Goal: Task Accomplishment & Management: Complete application form

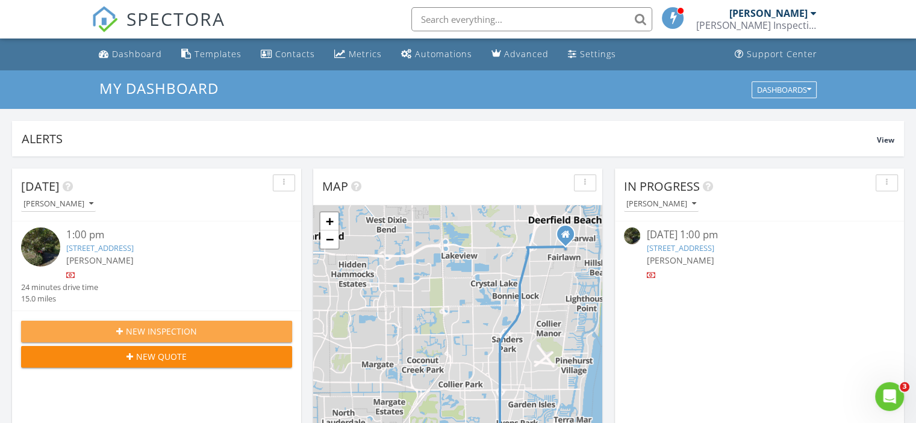
click at [188, 332] on span "New Inspection" at bounding box center [161, 331] width 71 height 13
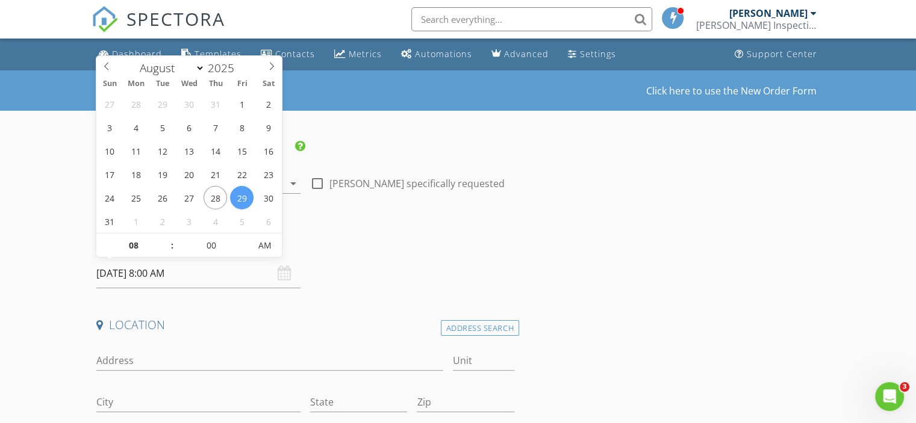
click at [159, 273] on input "08/29/2025 8:00 AM" at bounding box center [198, 274] width 204 height 30
type input "09"
type input "[DATE] 9:00 AM"
click at [166, 240] on span at bounding box center [166, 240] width 8 height 12
click at [146, 355] on input "Address" at bounding box center [269, 361] width 346 height 20
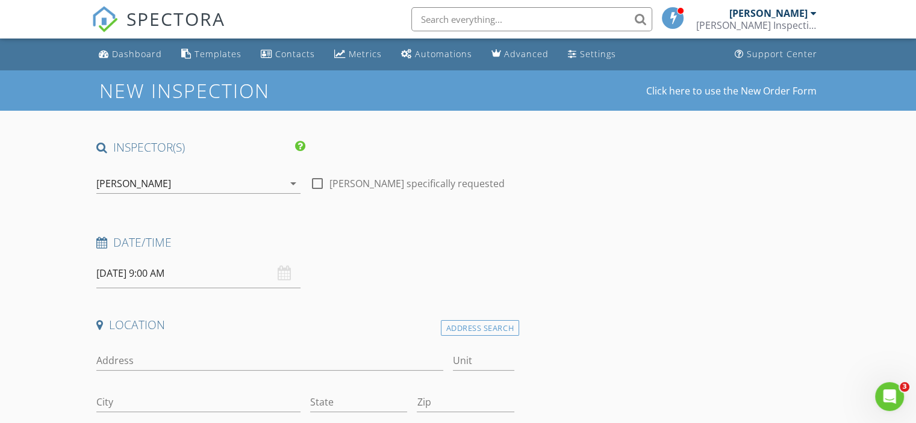
click at [383, 255] on div "Date/Time" at bounding box center [305, 247] width 427 height 24
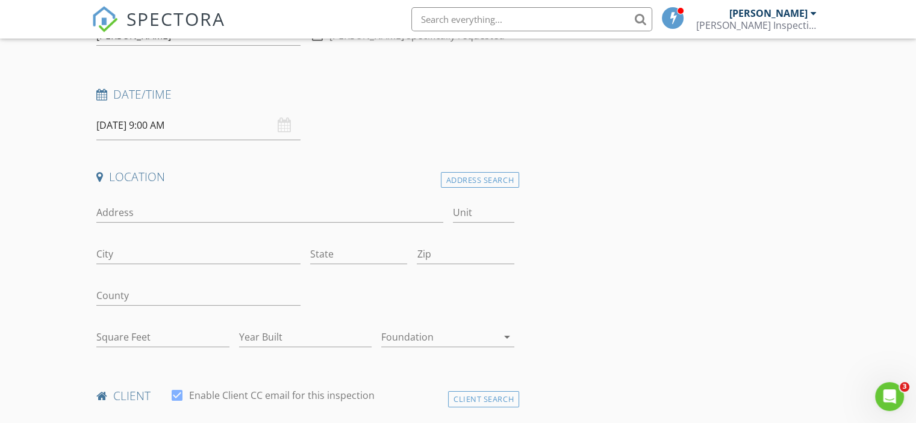
scroll to position [241, 0]
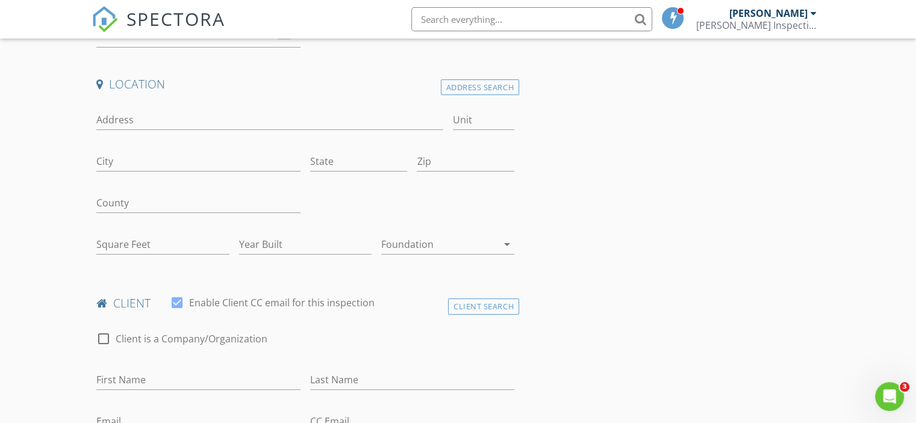
click at [500, 240] on icon "arrow_drop_down" at bounding box center [507, 244] width 14 height 14
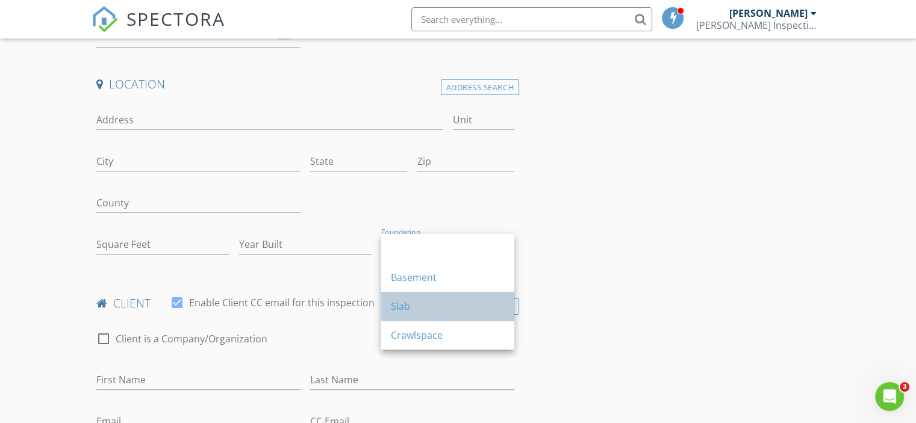
click at [447, 300] on div "Slab" at bounding box center [448, 306] width 114 height 14
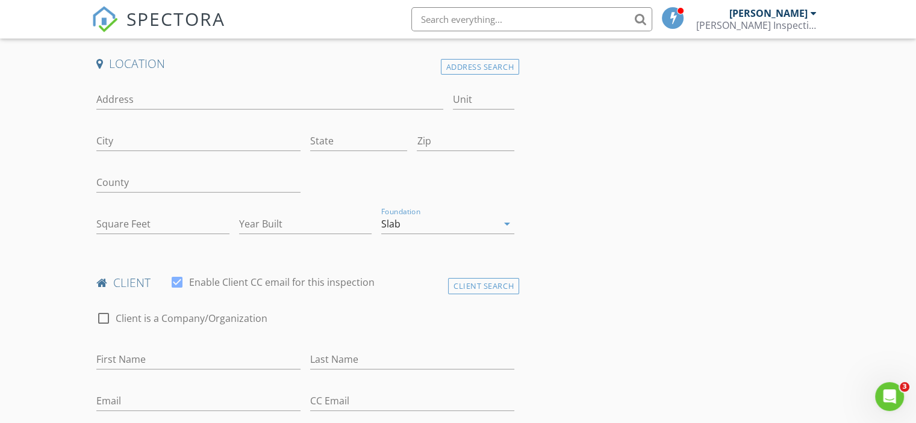
scroll to position [421, 0]
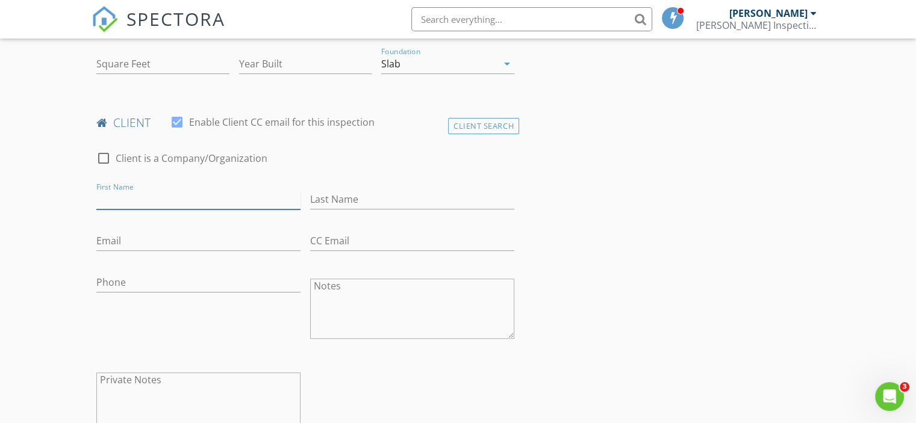
click at [125, 201] on input "First Name" at bounding box center [198, 200] width 204 height 20
type input "[PERSON_NAME]"
click at [365, 199] on input "Last Name" at bounding box center [412, 200] width 204 height 20
type input "[PERSON_NAME]"
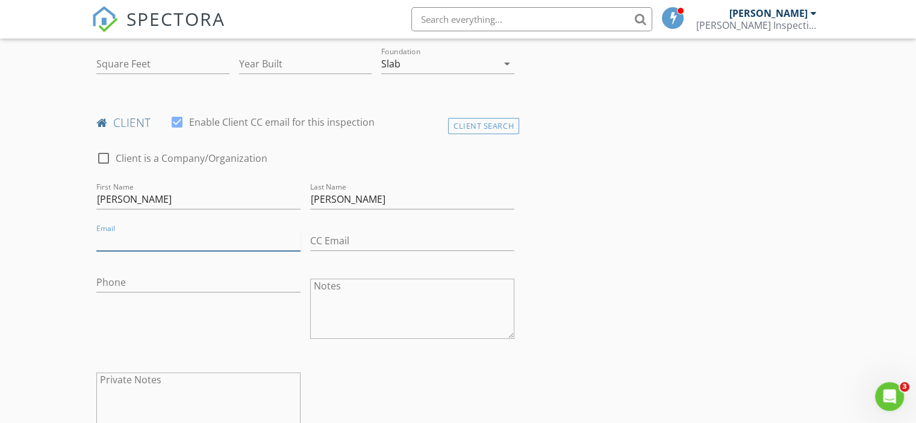
click at [116, 240] on input "Email" at bounding box center [198, 241] width 204 height 20
type input "[EMAIL_ADDRESS][DOMAIN_NAME]"
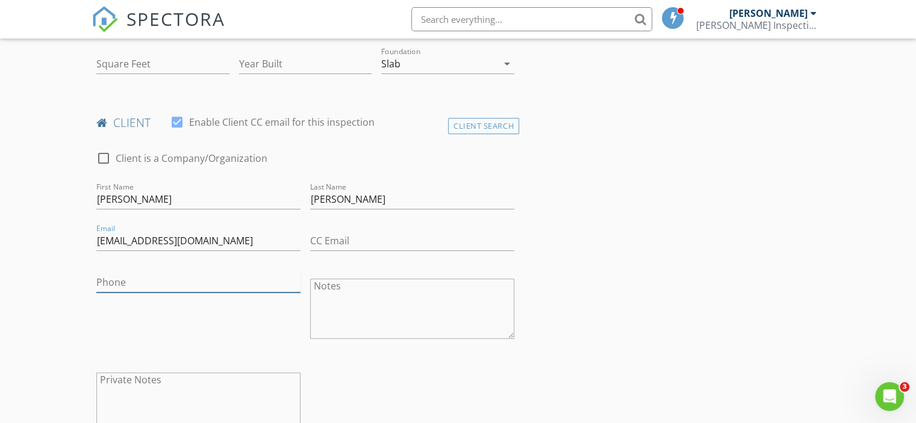
click at [156, 286] on input "Phone" at bounding box center [198, 283] width 204 height 20
type input "[PHONE_NUMBER]"
click at [340, 291] on textarea "Notes" at bounding box center [412, 309] width 204 height 60
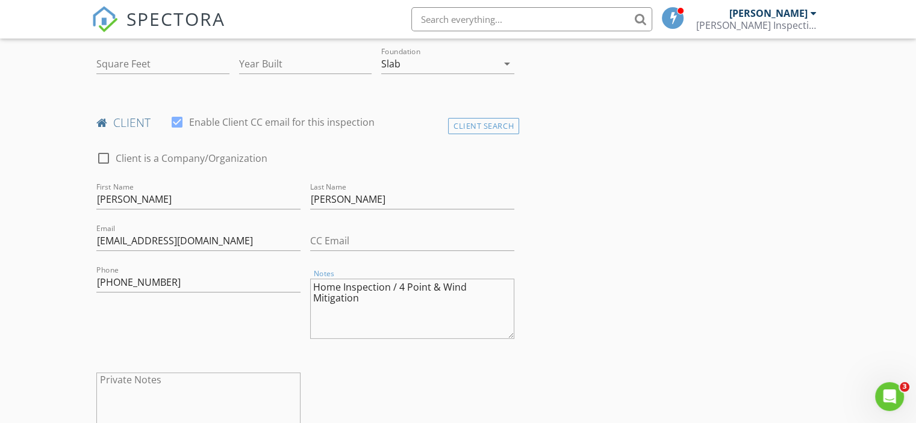
type textarea "Home Inspection / 4 Point & Wind Mitigation"
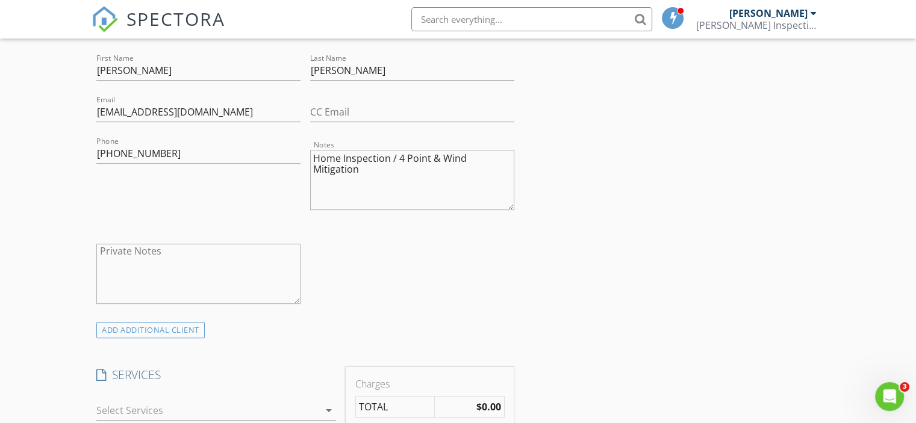
scroll to position [722, 0]
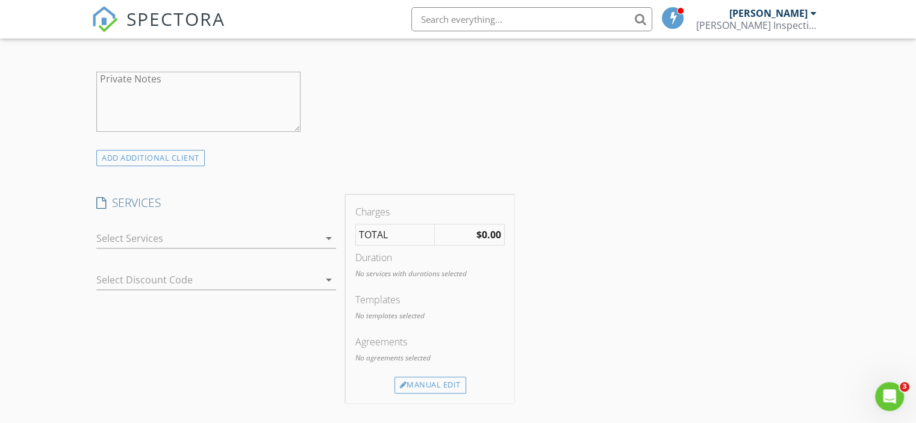
click at [320, 240] on div "arrow_drop_down" at bounding box center [327, 238] width 17 height 14
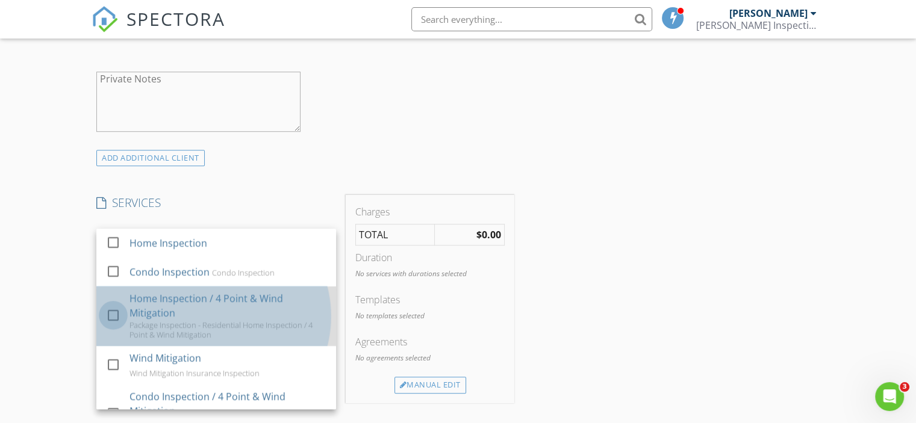
click at [115, 312] on div at bounding box center [113, 315] width 20 height 20
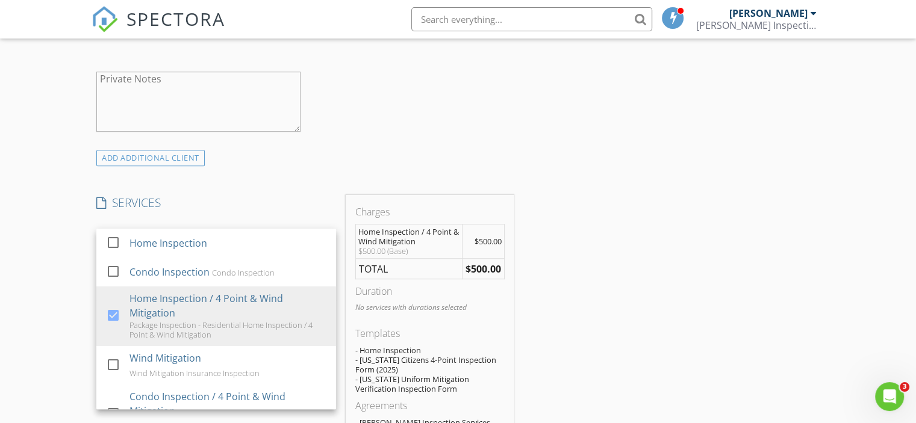
click at [545, 259] on div "INSPECTOR(S) check_box Ross Garver PRIMARY Ross Garver arrow_drop_down check_bo…" at bounding box center [458, 382] width 733 height 1930
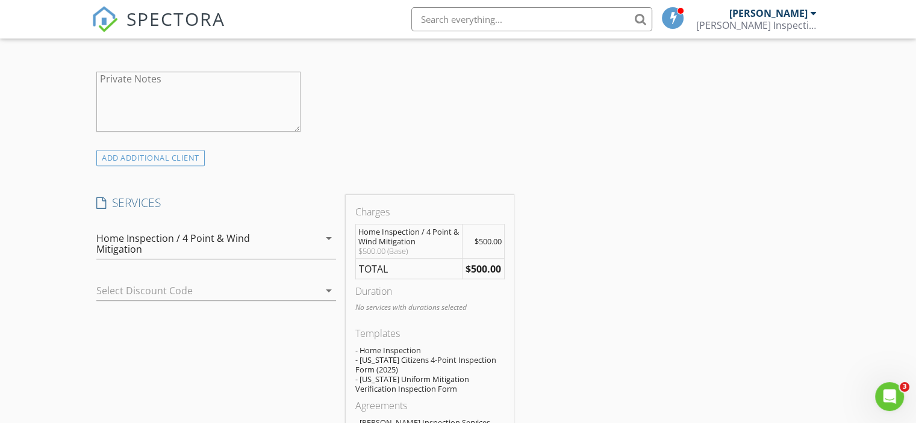
scroll to position [903, 0]
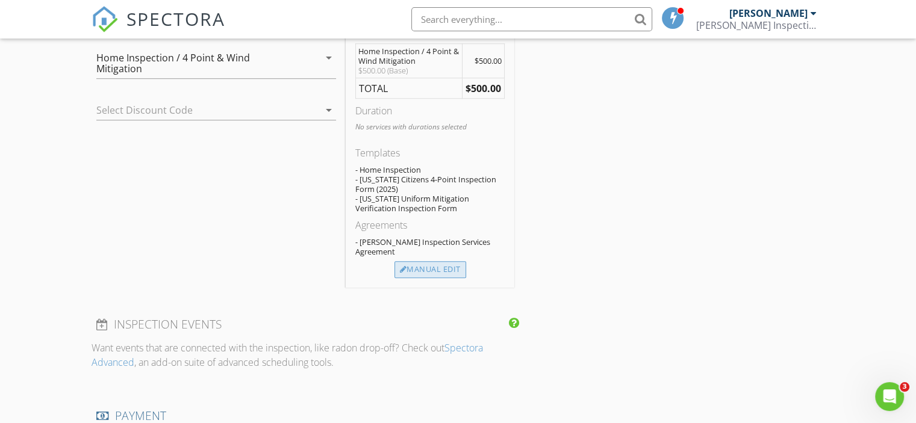
click at [442, 261] on div "Manual Edit" at bounding box center [430, 269] width 72 height 17
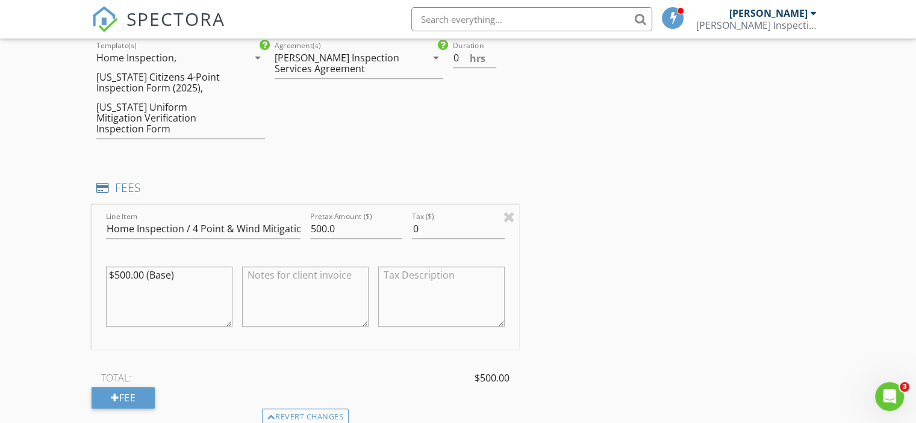
click at [313, 267] on textarea at bounding box center [305, 297] width 126 height 60
type textarea "Family & Friends Discount (-"
click at [818, 266] on div "INSPECTOR(S) check_box Ross Garver PRIMARY Ross Garver arrow_drop_down check_bo…" at bounding box center [458, 270] width 733 height 2067
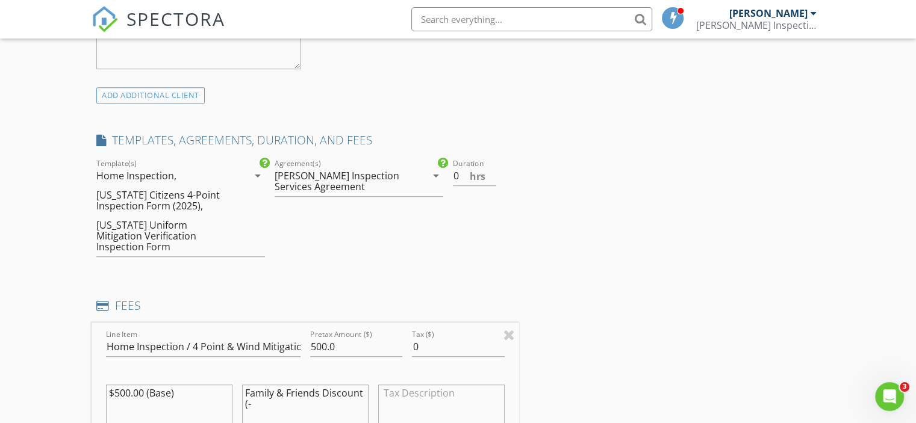
scroll to position [783, 0]
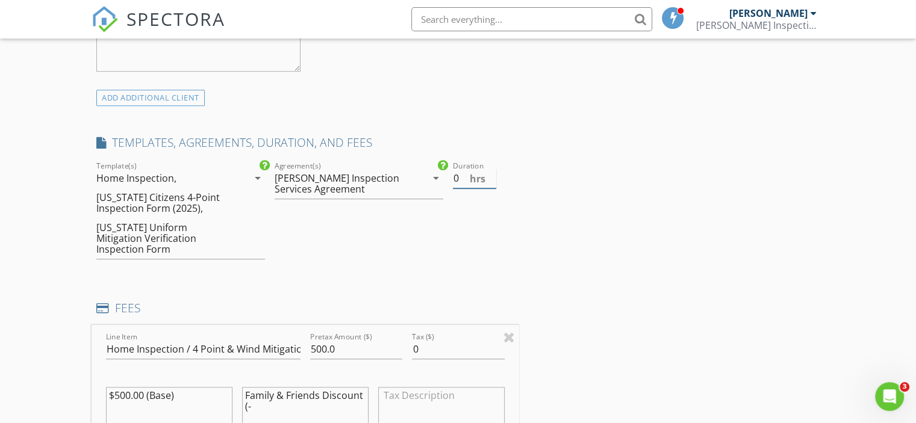
click at [488, 182] on input "0" at bounding box center [474, 179] width 43 height 20
click at [492, 173] on input "0.5" at bounding box center [474, 179] width 43 height 20
click at [492, 173] on input "1" at bounding box center [474, 179] width 43 height 20
click at [492, 173] on input "1.5" at bounding box center [474, 179] width 43 height 20
click at [492, 173] on input "2" at bounding box center [474, 179] width 43 height 20
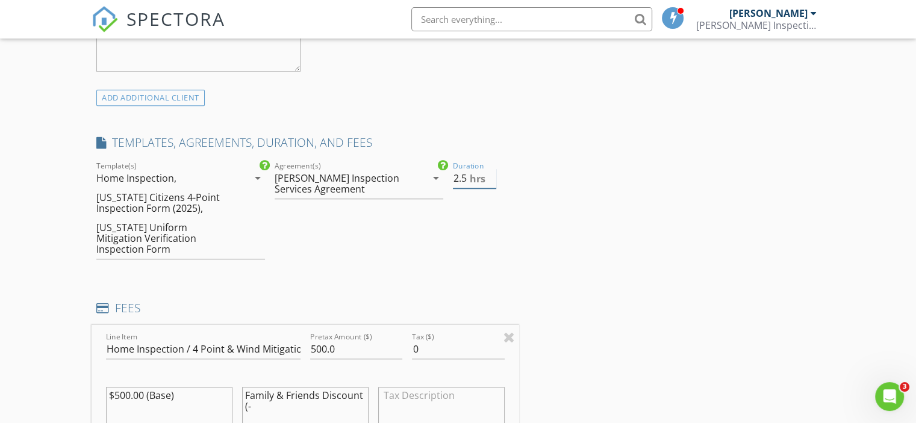
type input "2.5"
click at [492, 173] on input "2.5" at bounding box center [474, 179] width 43 height 20
click at [639, 207] on div "INSPECTOR(S) check_box Ross Garver PRIMARY Ross Garver arrow_drop_down check_bo…" at bounding box center [458, 390] width 733 height 2067
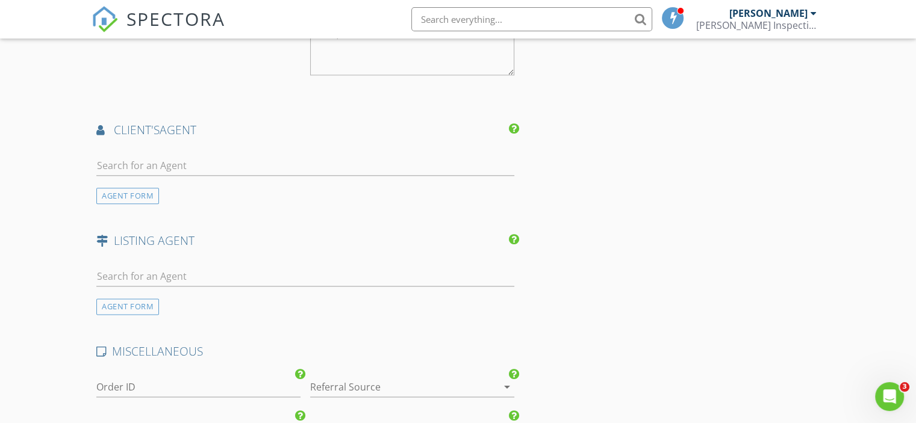
scroll to position [1445, 0]
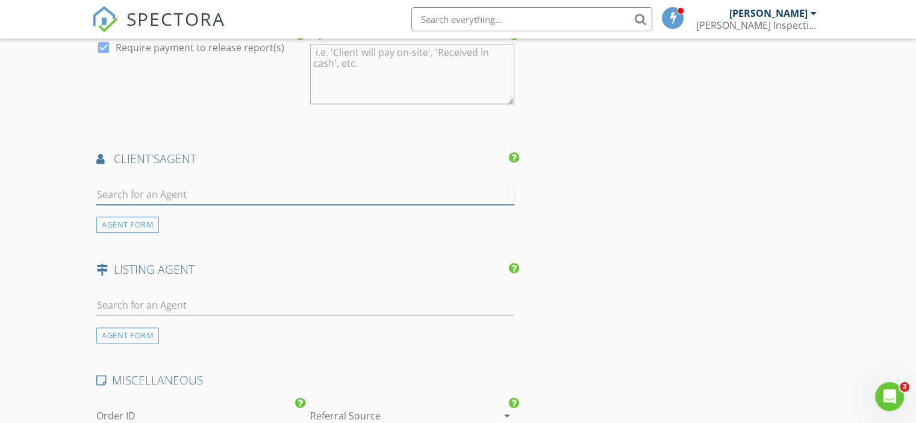
click at [213, 185] on input "text" at bounding box center [305, 195] width 418 height 20
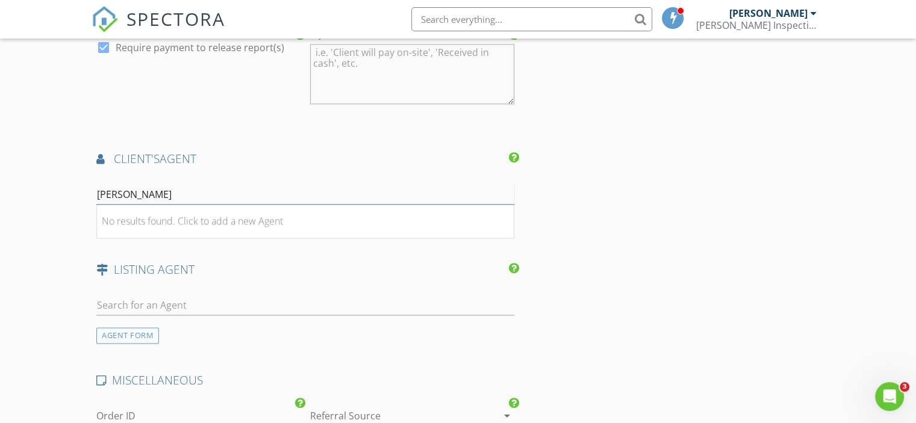
click at [143, 185] on input "Howard Bubushkin" at bounding box center [305, 195] width 418 height 20
click at [149, 187] on input "Howard Bubushkin" at bounding box center [305, 195] width 418 height 20
click at [258, 185] on input "Howard Babushkin" at bounding box center [305, 195] width 418 height 20
type input "Howard Babushkin"
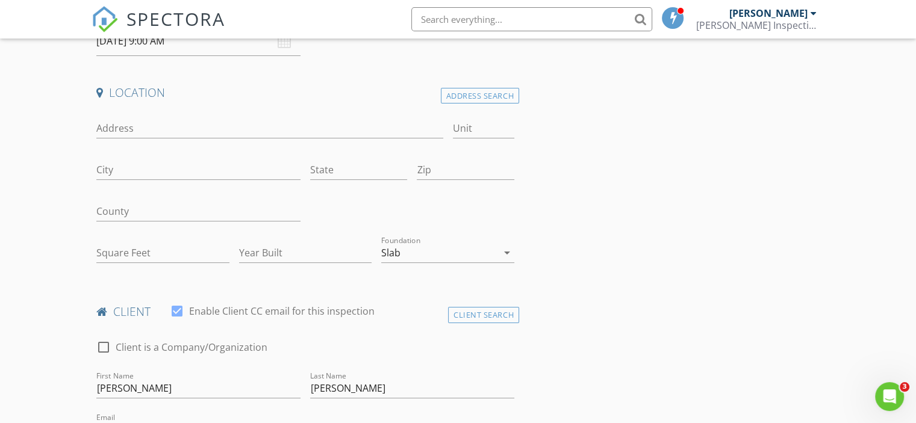
scroll to position [112, 0]
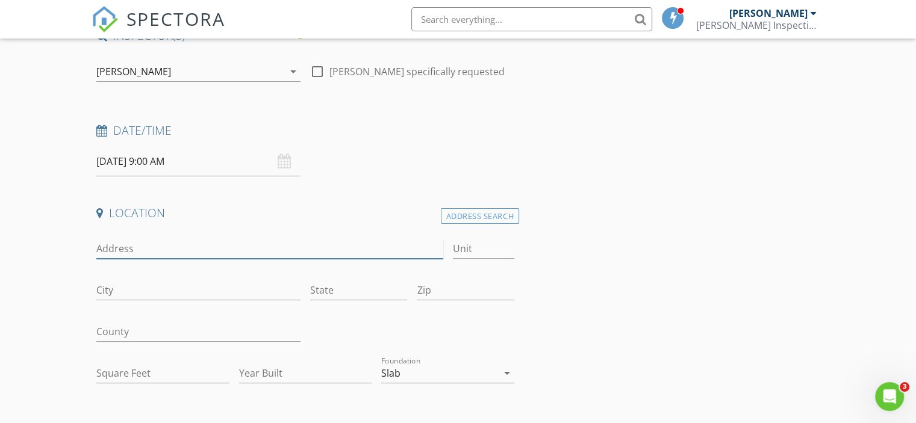
click at [161, 245] on input "Address" at bounding box center [269, 249] width 346 height 20
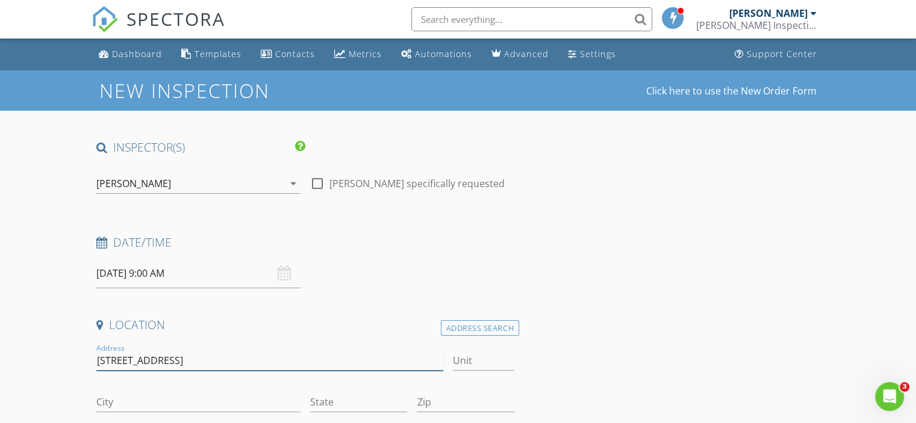
type input "3200 nw 5th terrace"
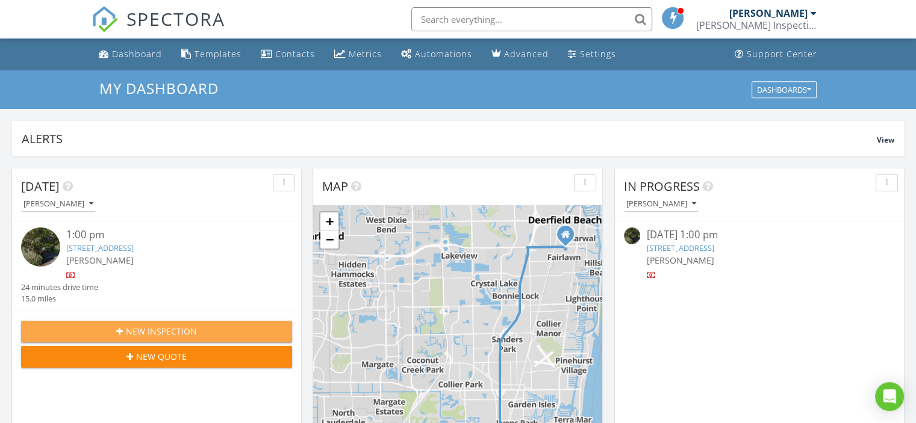
click at [185, 329] on span "New Inspection" at bounding box center [161, 331] width 71 height 13
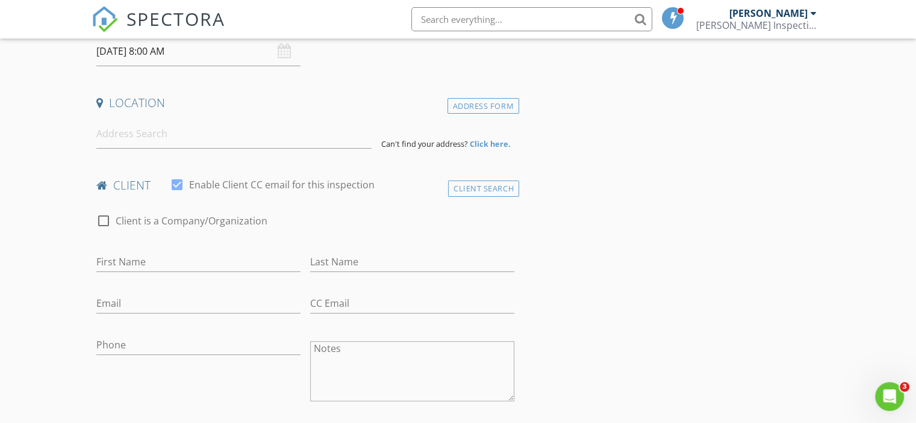
scroll to position [241, 0]
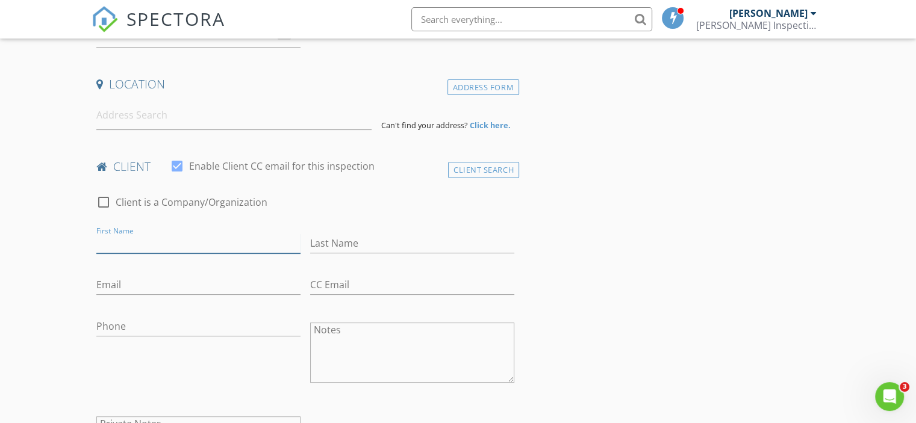
click at [149, 244] on input "First Name" at bounding box center [198, 244] width 204 height 20
click at [140, 120] on input at bounding box center [233, 116] width 275 height 30
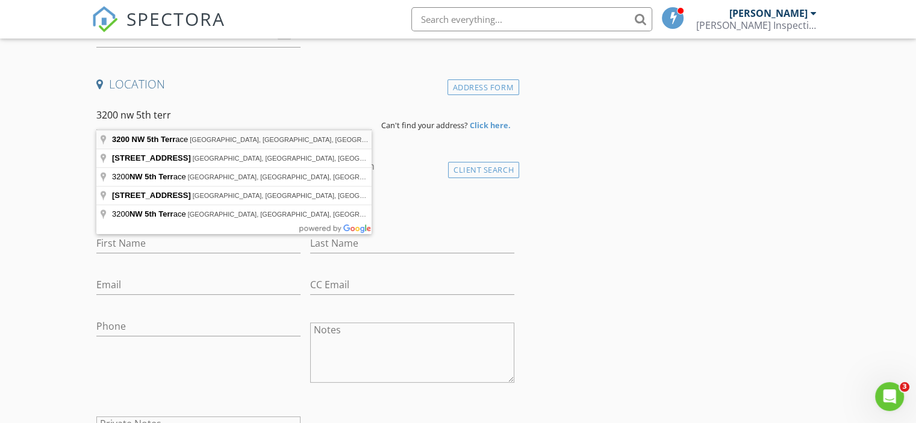
type input "3200 NW 5th Terrace, Pompano Beach, FL, USA"
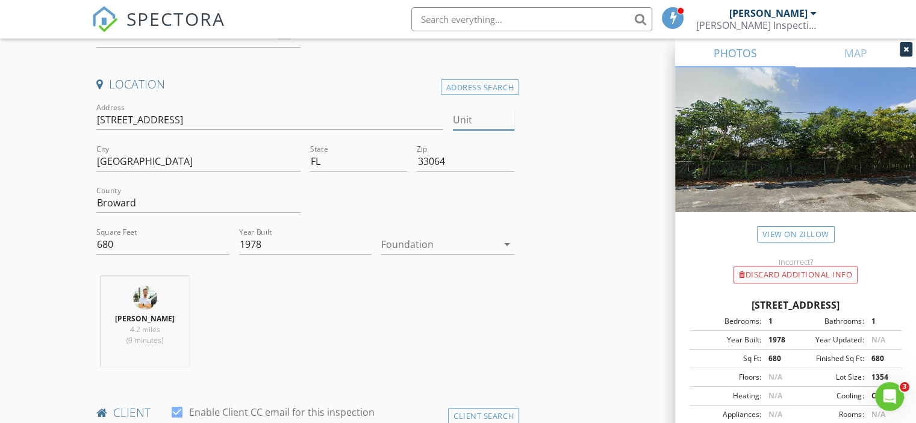
click at [498, 122] on input "Unit" at bounding box center [483, 120] width 61 height 20
type input "33"
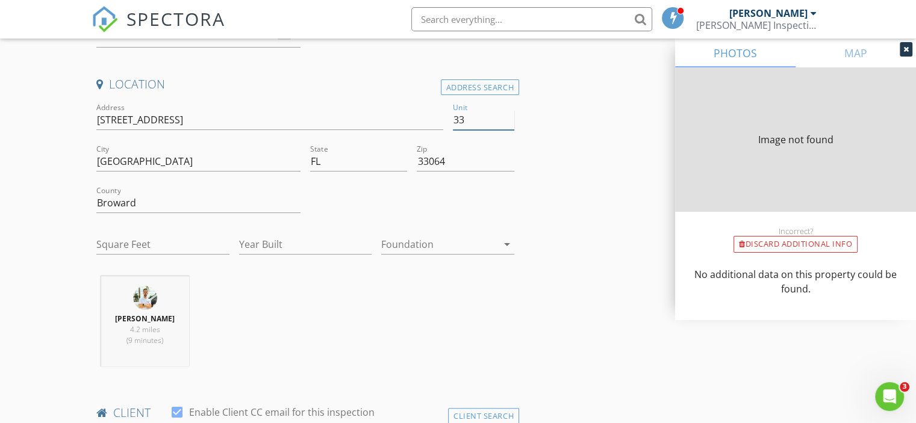
type input "1054"
type input "1976"
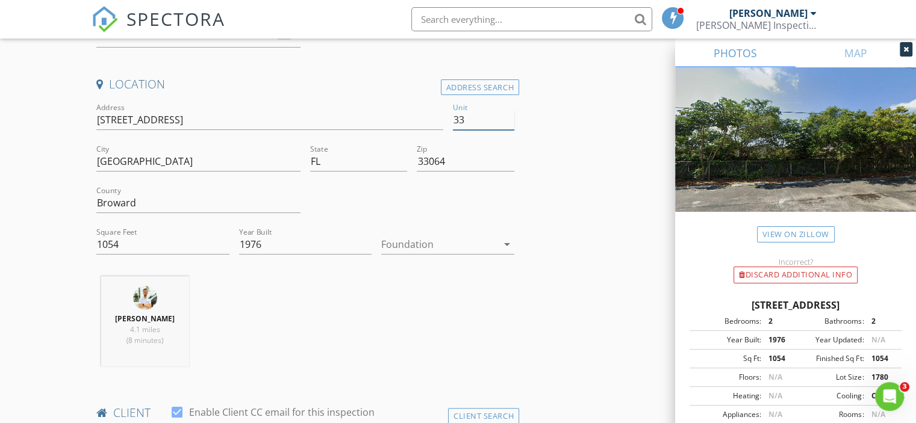
type input "33"
click at [506, 246] on icon "arrow_drop_down" at bounding box center [507, 244] width 14 height 14
drag, startPoint x: 500, startPoint y: 247, endPoint x: 479, endPoint y: 259, distance: 24.6
click at [500, 247] on icon "arrow_drop_down" at bounding box center [507, 244] width 14 height 14
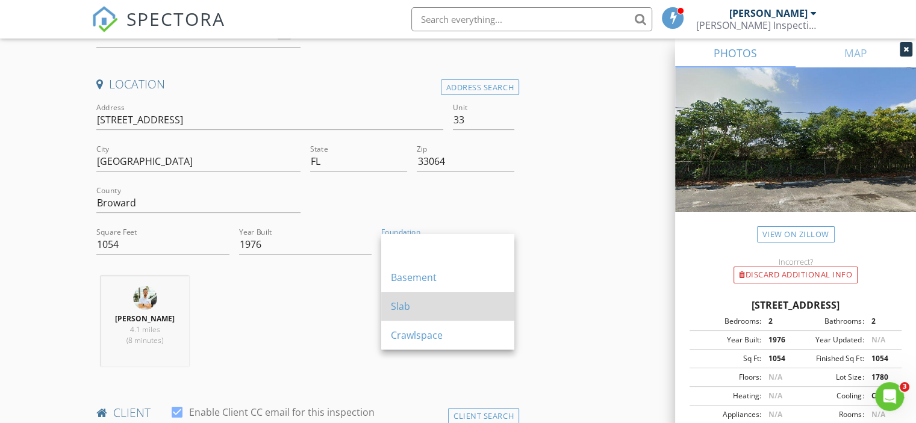
click at [426, 305] on div "Slab" at bounding box center [448, 306] width 114 height 14
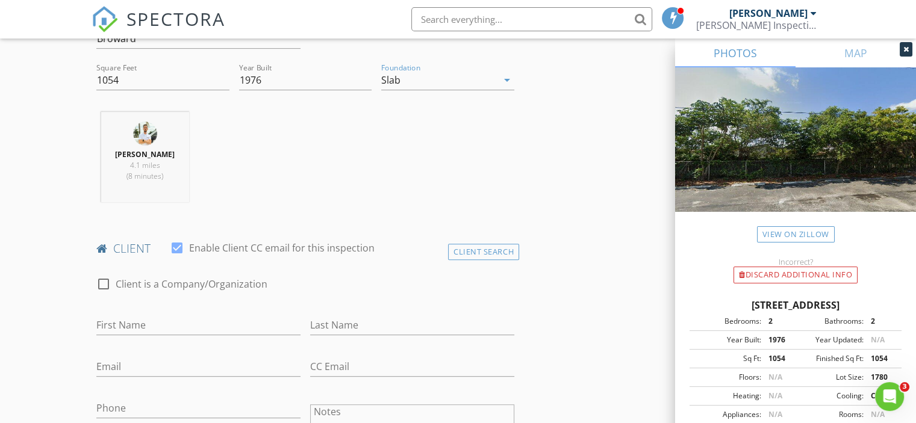
scroll to position [482, 0]
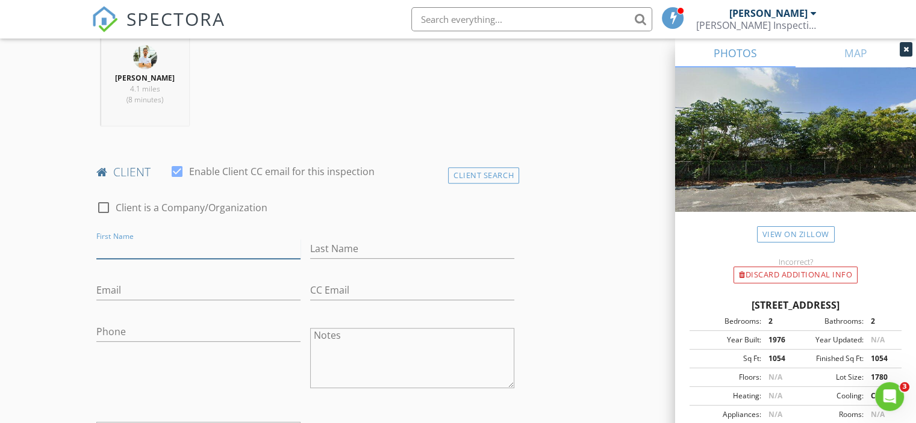
click at [140, 246] on input "First Name" at bounding box center [198, 249] width 204 height 20
type input "[PERSON_NAME]"
click at [321, 252] on input "Last Name" at bounding box center [412, 249] width 204 height 20
type input "[PERSON_NAME]"
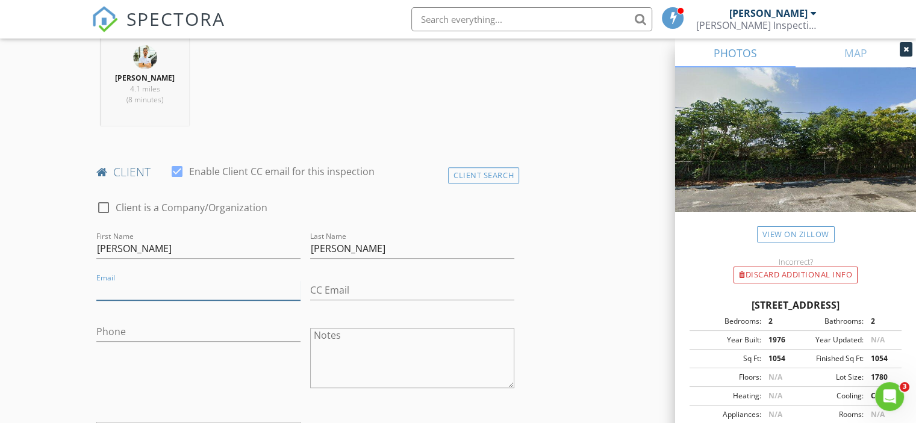
click at [188, 293] on input "Email" at bounding box center [198, 291] width 204 height 20
type input "[EMAIL_ADDRESS][DOMAIN_NAME]"
click at [214, 320] on div "Phone" at bounding box center [198, 334] width 204 height 39
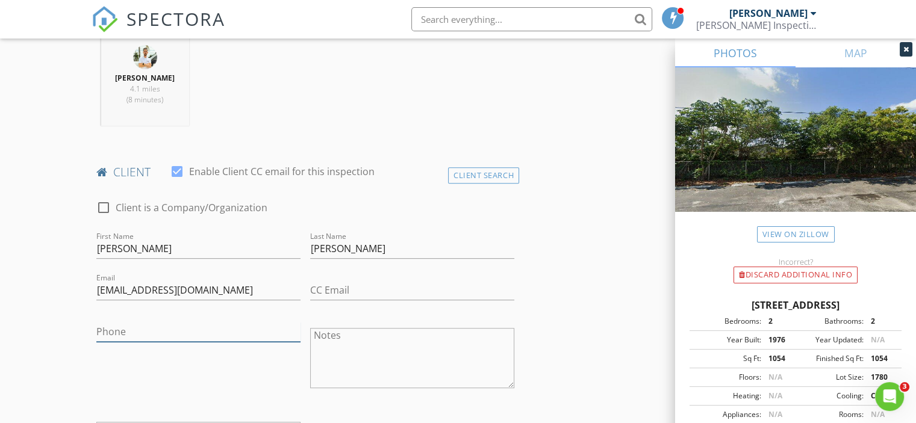
click at [217, 332] on input "Phone" at bounding box center [198, 332] width 204 height 20
type input "[PHONE_NUMBER]"
click at [407, 340] on textarea "Notes" at bounding box center [412, 358] width 204 height 60
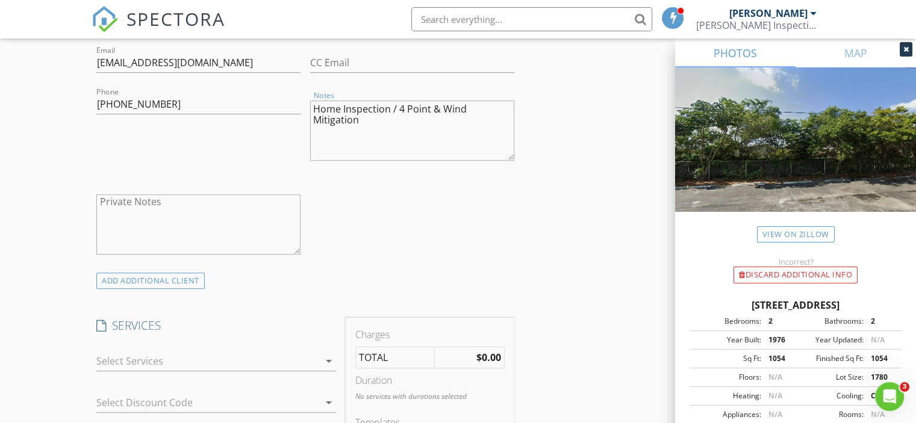
scroll to position [722, 0]
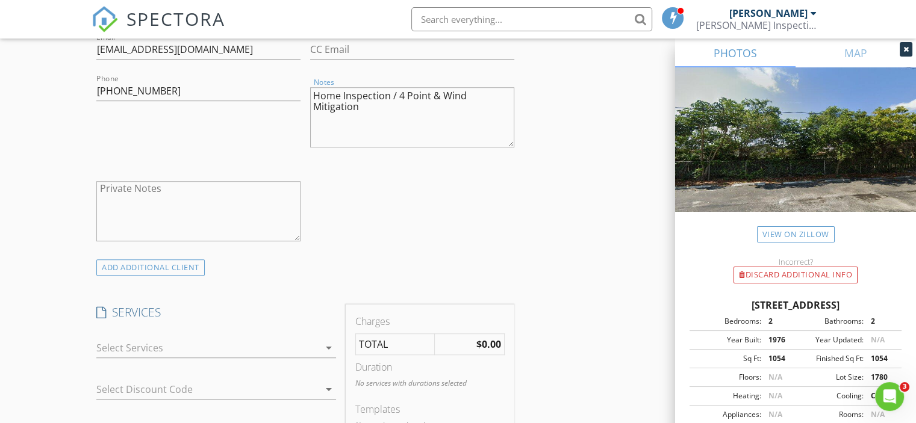
type textarea "Home Inspection / 4 Point & Wind Mitigation"
click at [429, 232] on div "check_box_outline_blank Client is a Company/Organization First Name Ely Last Na…" at bounding box center [305, 104] width 427 height 312
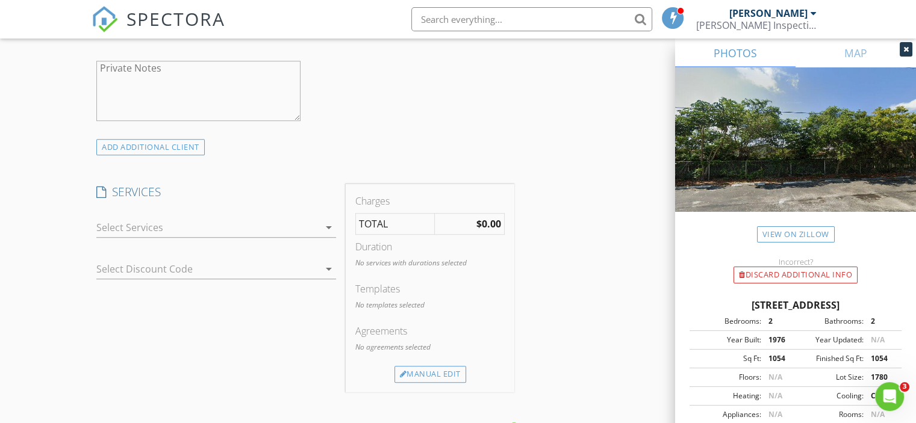
click at [301, 230] on div at bounding box center [207, 227] width 223 height 19
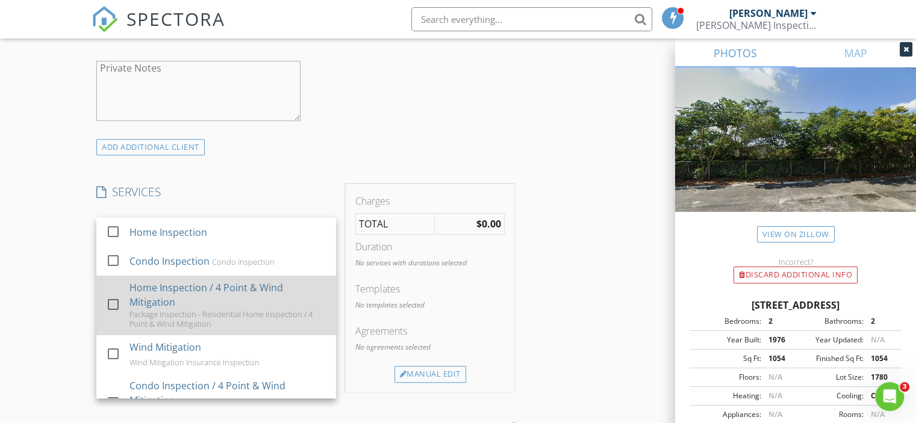
click at [226, 293] on div "Home Inspection / 4 Point & Wind Mitigation" at bounding box center [227, 295] width 197 height 29
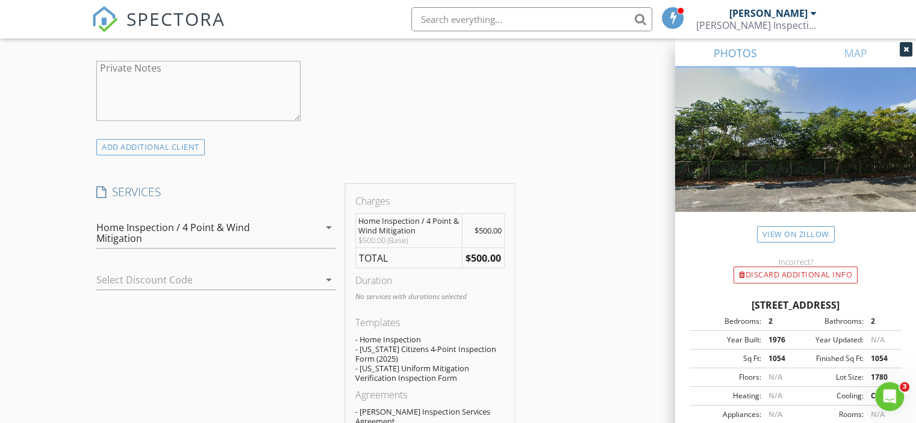
click at [303, 273] on div at bounding box center [310, 280] width 17 height 14
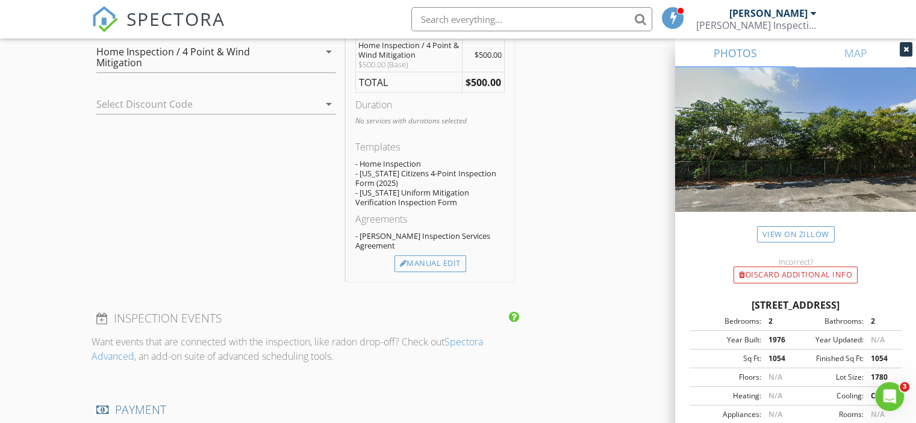
scroll to position [1023, 0]
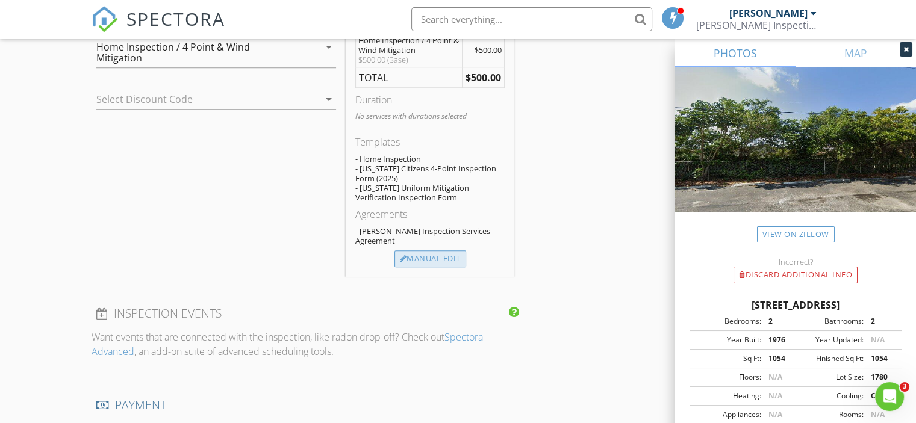
click at [446, 250] on div "Manual Edit" at bounding box center [430, 258] width 72 height 17
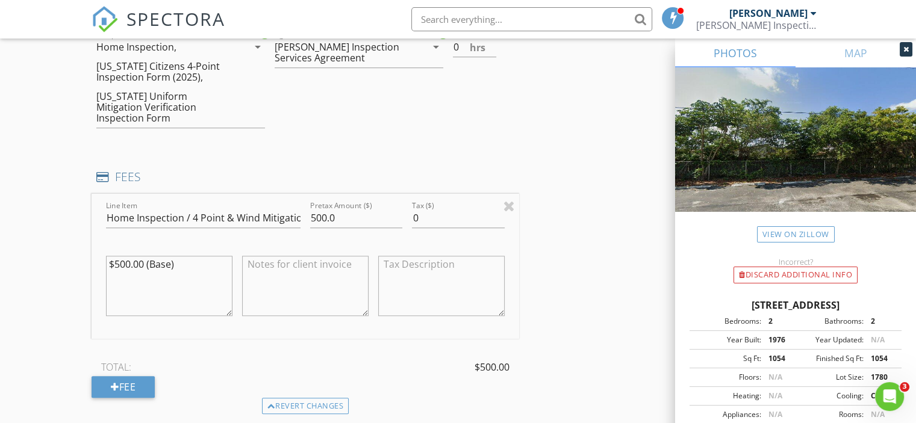
scroll to position [903, 0]
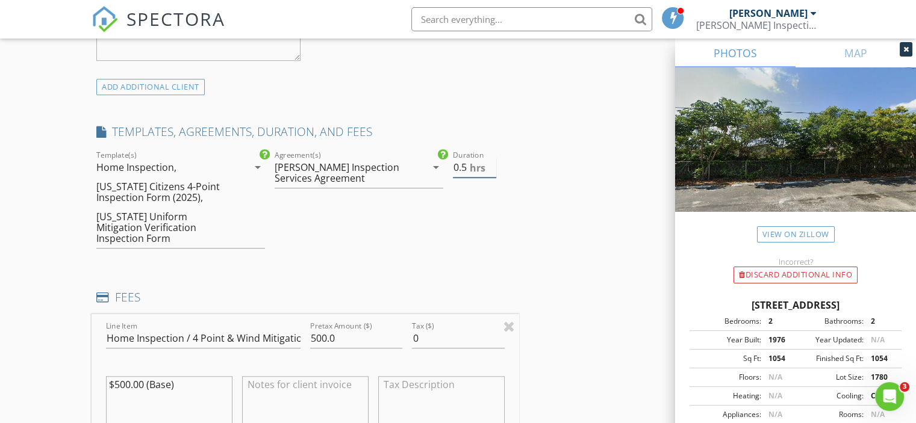
click at [489, 163] on input "0.5" at bounding box center [474, 168] width 43 height 20
click at [489, 163] on input "1" at bounding box center [474, 168] width 43 height 20
click at [489, 163] on input "1.5" at bounding box center [474, 168] width 43 height 20
click at [489, 163] on input "2" at bounding box center [474, 168] width 43 height 20
type input "2.5"
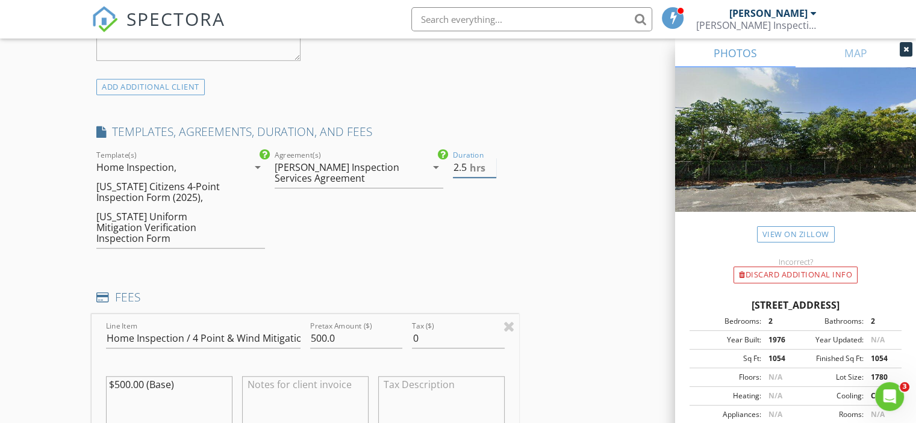
click at [489, 163] on input "2.5" at bounding box center [474, 168] width 43 height 20
click at [437, 170] on icon "arrow_drop_down" at bounding box center [436, 167] width 14 height 14
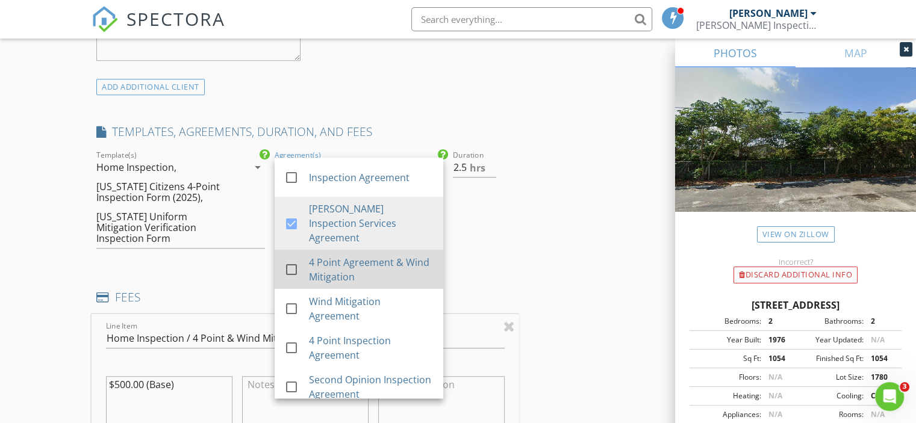
click at [293, 259] on div at bounding box center [291, 269] width 20 height 20
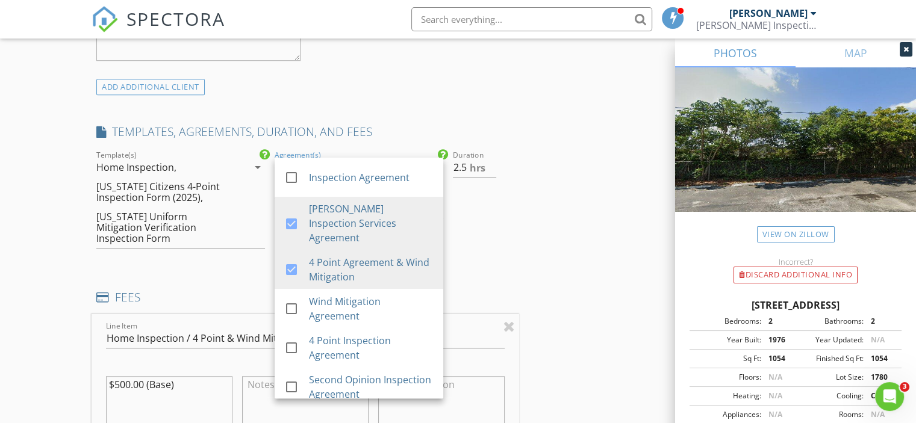
click at [564, 228] on div "INSPECTOR(S) check_box Ross Garver PRIMARY Ross Garver arrow_drop_down check_bo…" at bounding box center [458, 325] width 733 height 2176
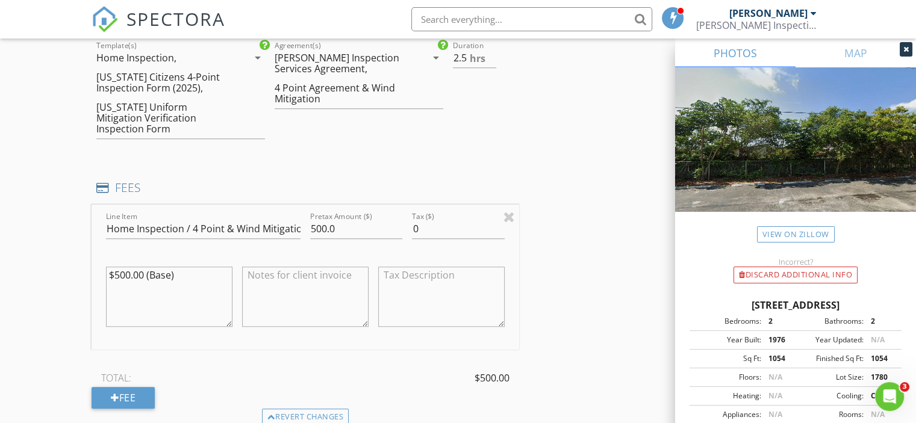
scroll to position [1084, 0]
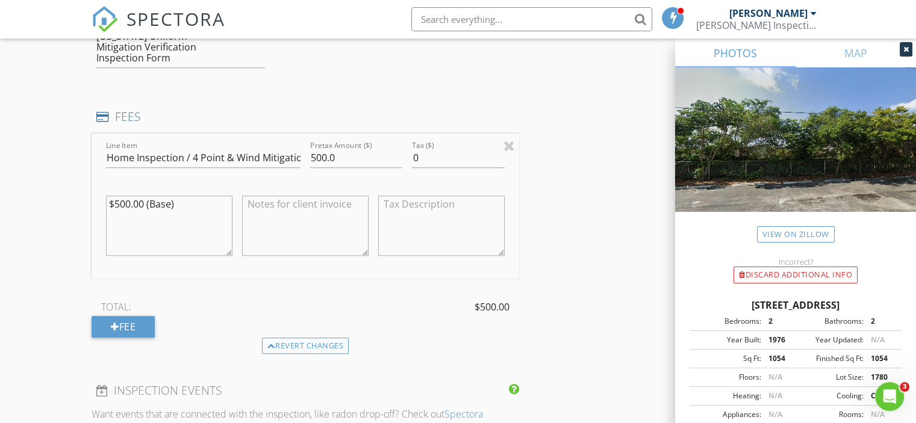
click at [176, 196] on textarea "$500.00 (Base)" at bounding box center [169, 226] width 126 height 60
drag, startPoint x: 144, startPoint y: 187, endPoint x: 79, endPoint y: 182, distance: 65.2
click at [79, 182] on div "New Inspection Click here to use the New Order Form INSPECTOR(S) check_box Ross…" at bounding box center [458, 124] width 916 height 2275
click at [328, 196] on textarea at bounding box center [305, 226] width 126 height 60
click at [108, 196] on textarea "490.00 (Base)" at bounding box center [169, 226] width 126 height 60
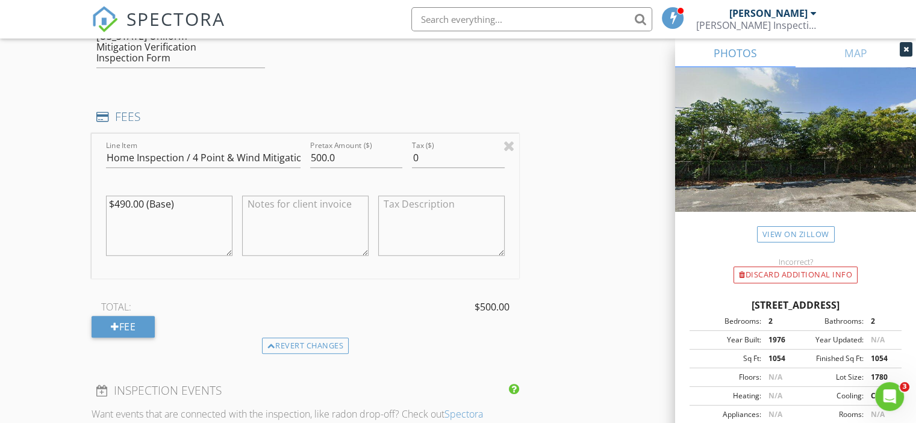
type textarea "$490.00 (Base)"
click at [258, 196] on textarea at bounding box center [305, 226] width 126 height 60
type textarea "Family and Friends Discount (-$90.00)"
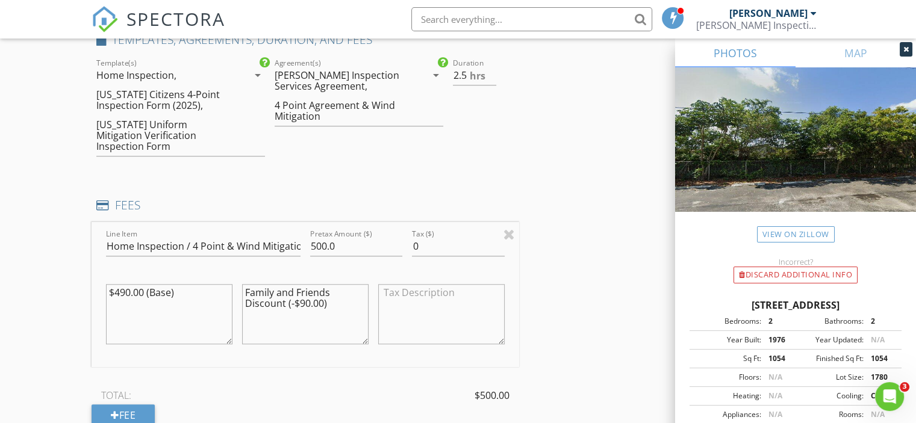
scroll to position [1023, 0]
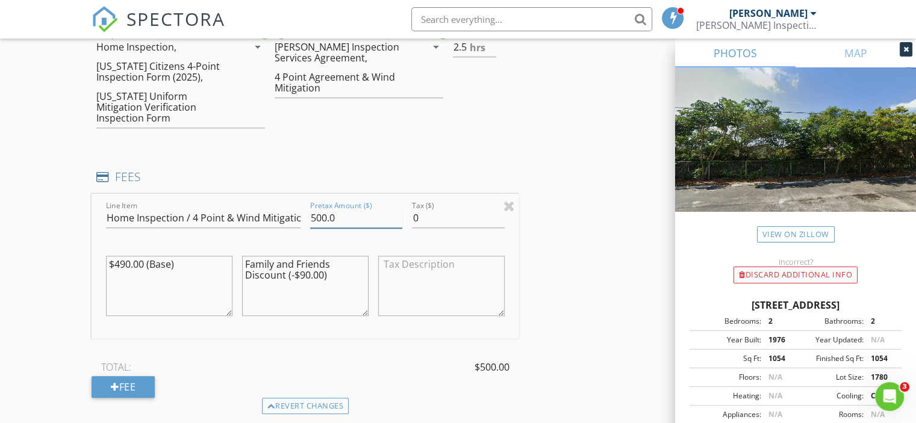
drag, startPoint x: 358, startPoint y: 207, endPoint x: 299, endPoint y: 209, distance: 59.6
click at [300, 208] on div "Line Item Home Inspection / 4 Point & Wind Mitigation Pretax Amount ($) 500.0 T…" at bounding box center [305, 266] width 427 height 145
click at [537, 240] on div "INSPECTOR(S) check_box Ross Garver PRIMARY Ross Garver arrow_drop_down check_bo…" at bounding box center [458, 204] width 733 height 2176
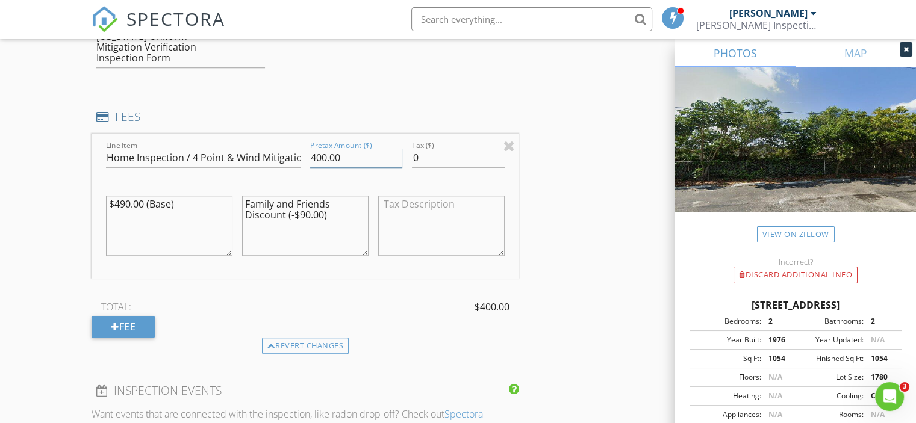
drag, startPoint x: 343, startPoint y: 140, endPoint x: 311, endPoint y: 135, distance: 32.3
click at [311, 148] on input "400.00" at bounding box center [356, 158] width 92 height 20
type input "400"
click at [569, 190] on div "INSPECTOR(S) check_box Ross Garver PRIMARY Ross Garver arrow_drop_down check_bo…" at bounding box center [458, 144] width 733 height 2176
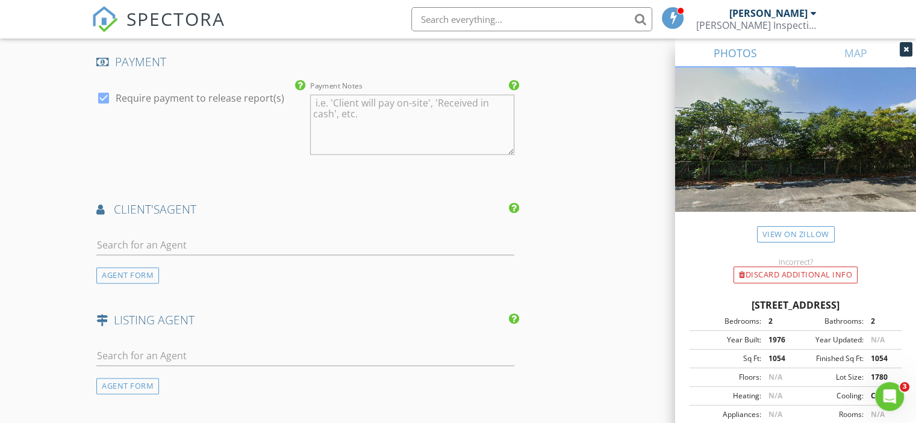
scroll to position [1505, 0]
click at [179, 237] on input "text" at bounding box center [305, 244] width 418 height 20
type input "Howard Babushkin"
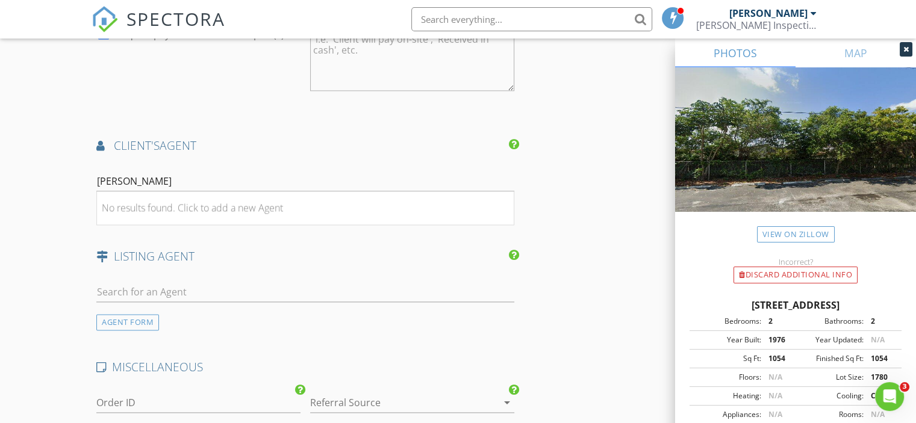
scroll to position [1565, 0]
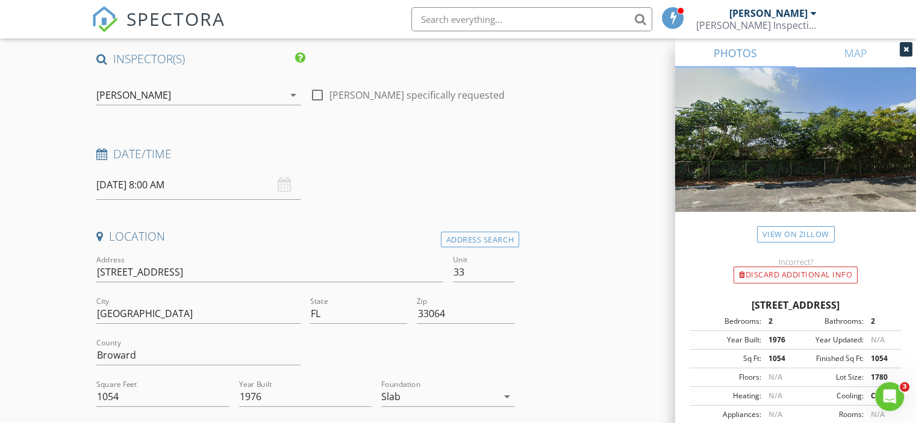
scroll to position [60, 0]
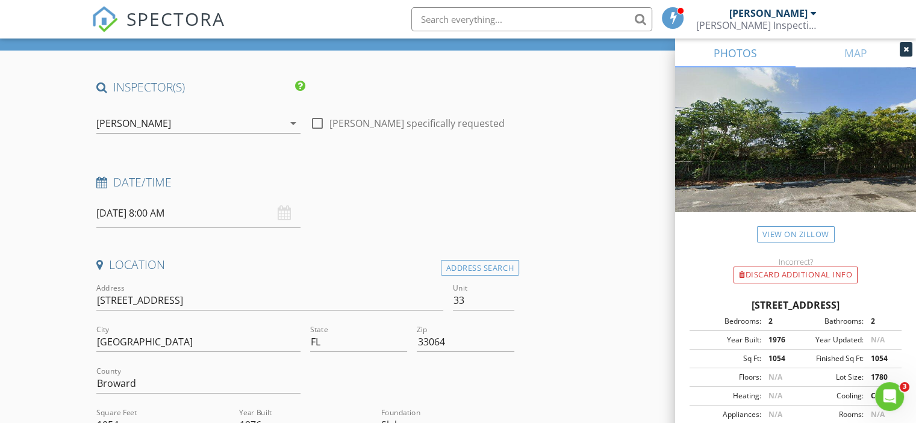
click at [166, 211] on input "08/29/2025 8:00 AM" at bounding box center [198, 214] width 204 height 30
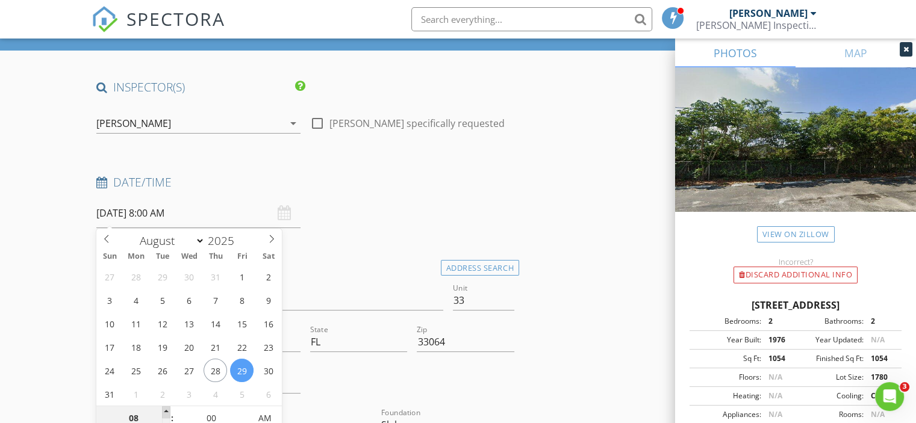
type input "09"
type input "[DATE] 9:00 AM"
click at [166, 410] on span at bounding box center [166, 412] width 8 height 12
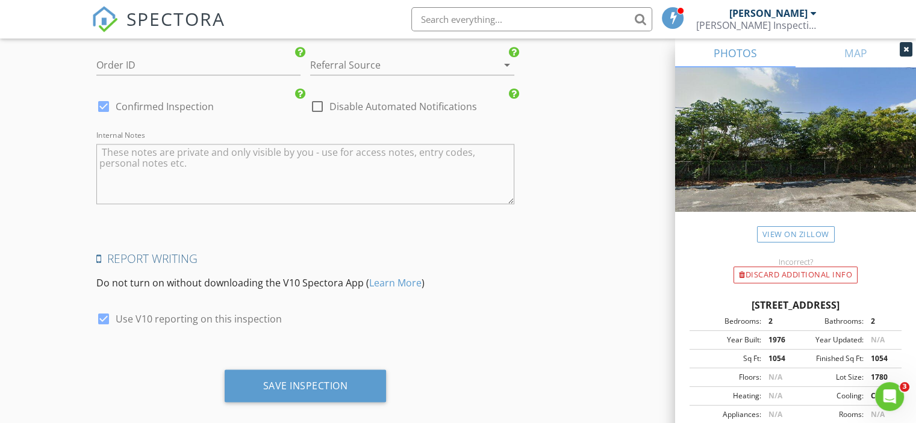
scroll to position [1907, 0]
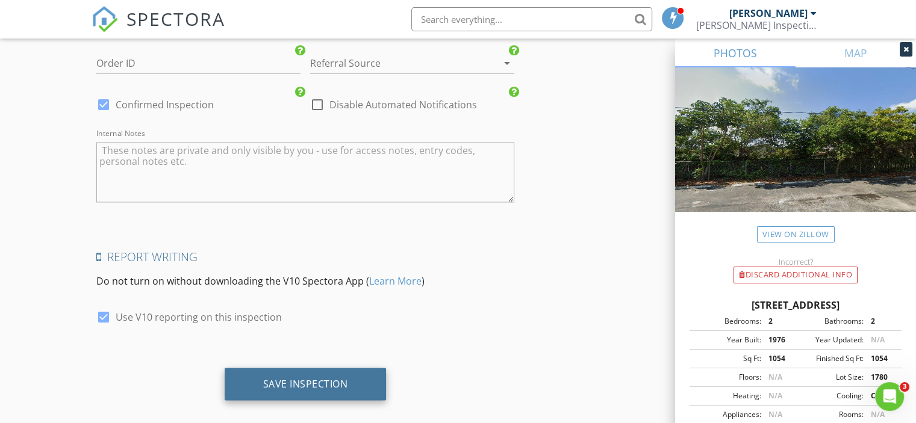
click at [313, 377] on div "Save Inspection" at bounding box center [305, 383] width 85 height 12
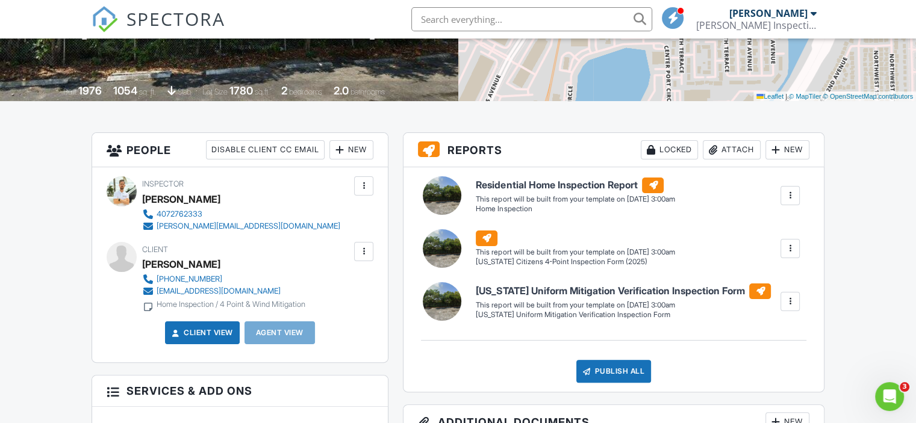
scroll to position [241, 0]
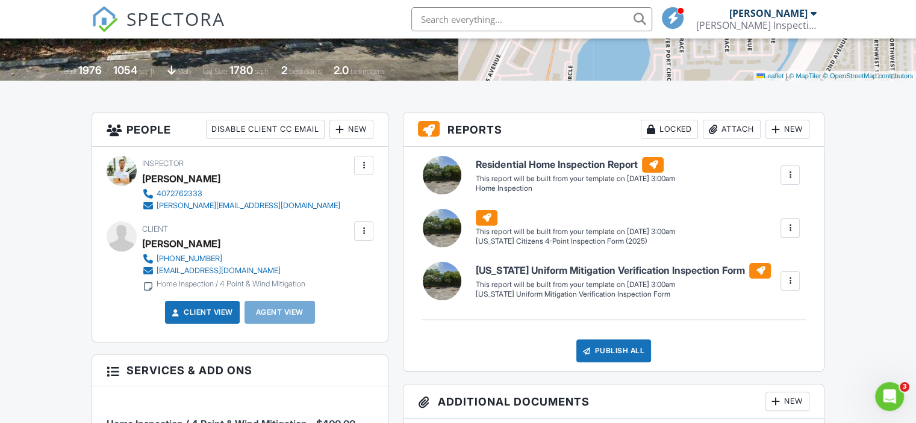
click at [791, 177] on div at bounding box center [790, 175] width 12 height 12
click at [763, 210] on div "Build Now" at bounding box center [765, 209] width 58 height 14
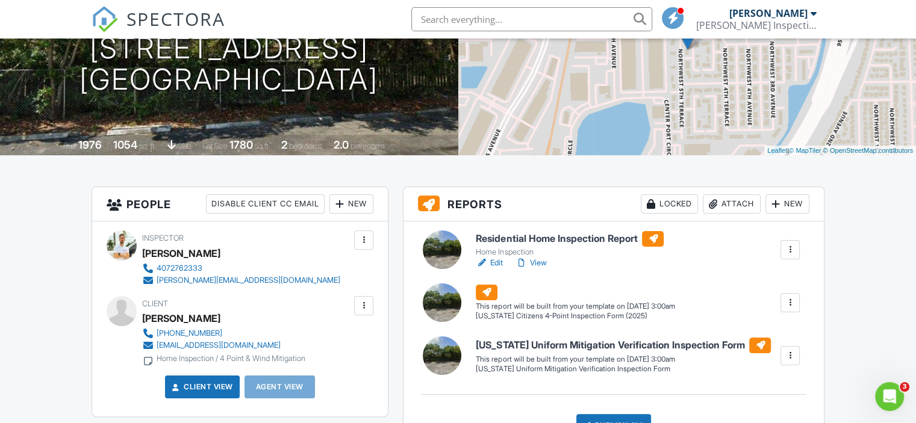
scroll to position [241, 0]
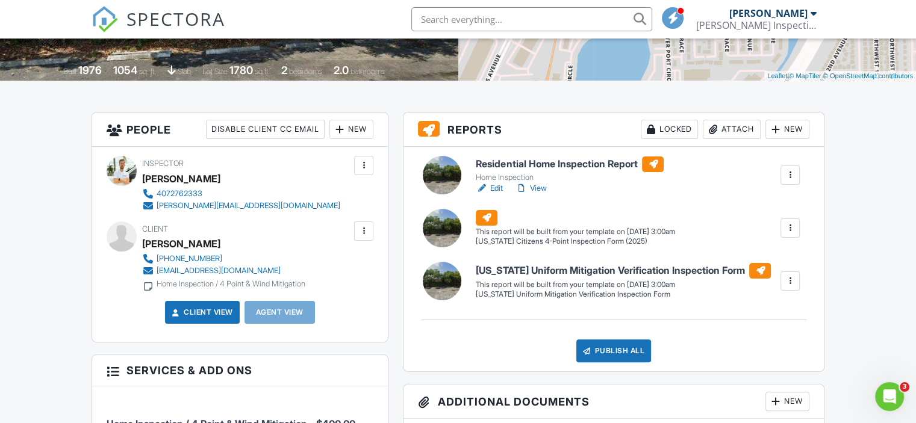
click at [797, 175] on div at bounding box center [789, 175] width 19 height 19
click at [784, 231] on div at bounding box center [790, 228] width 12 height 12
click at [758, 264] on div "Build Now" at bounding box center [765, 262] width 58 height 14
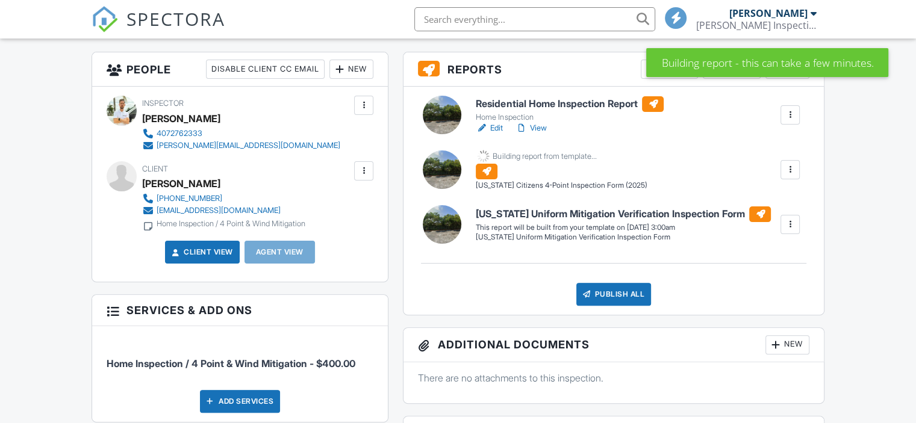
scroll to position [301, 0]
click at [792, 228] on div at bounding box center [790, 225] width 12 height 12
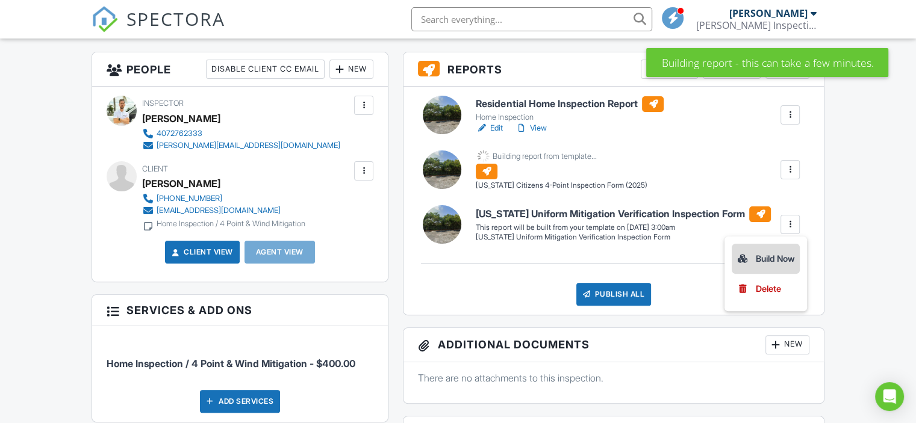
click at [780, 255] on div "Build Now" at bounding box center [765, 259] width 58 height 14
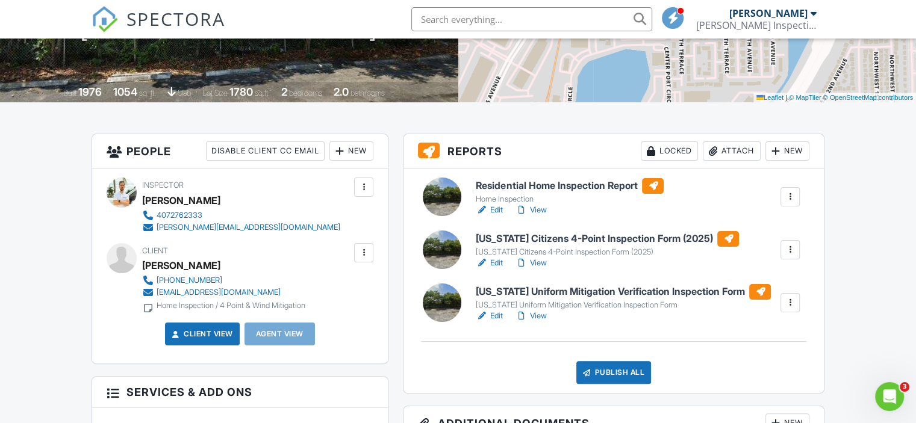
scroll to position [241, 0]
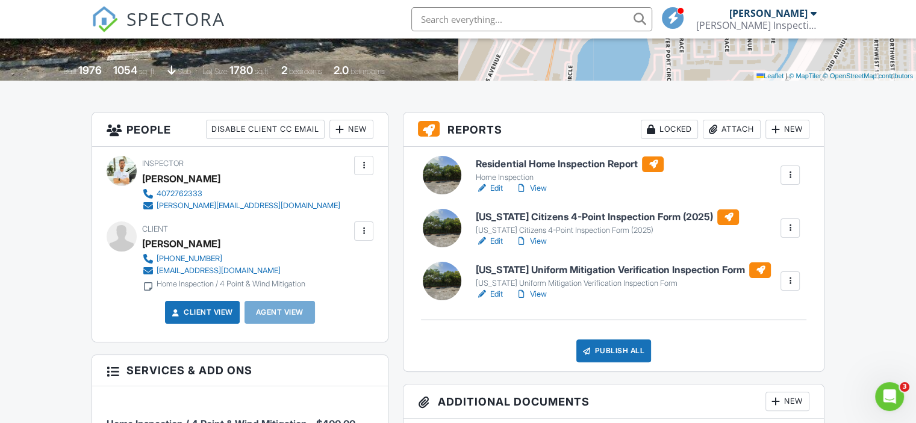
click at [591, 165] on h6 "Residential Home Inspection Report" at bounding box center [570, 165] width 188 height 16
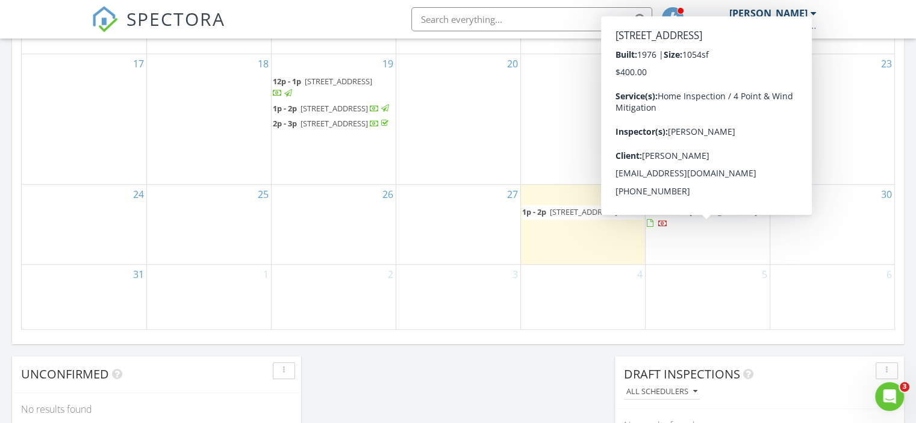
scroll to position [783, 0]
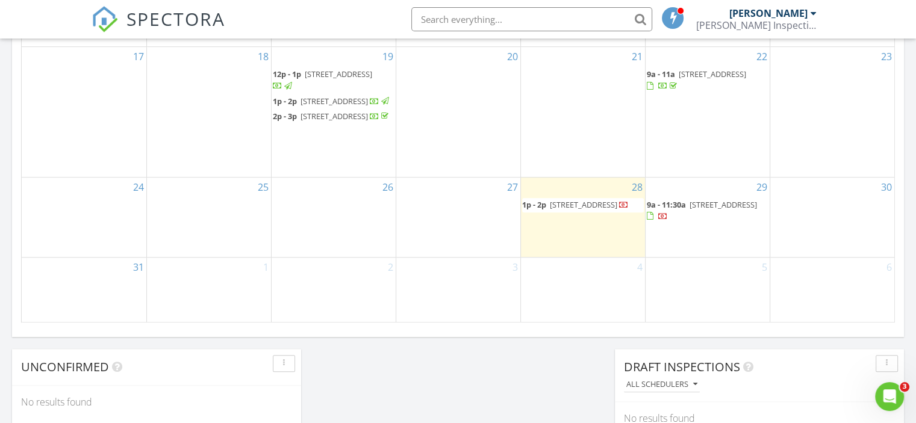
click at [713, 210] on span "[STREET_ADDRESS]" at bounding box center [722, 204] width 67 height 11
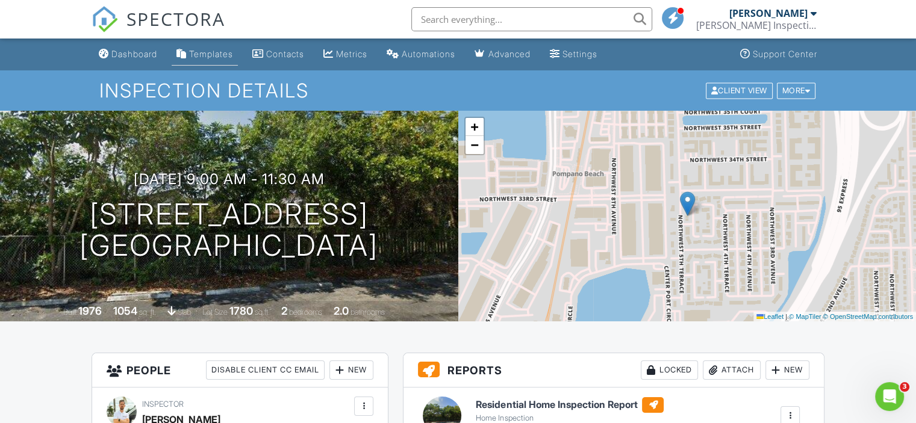
click at [219, 52] on div "Templates" at bounding box center [211, 54] width 44 height 10
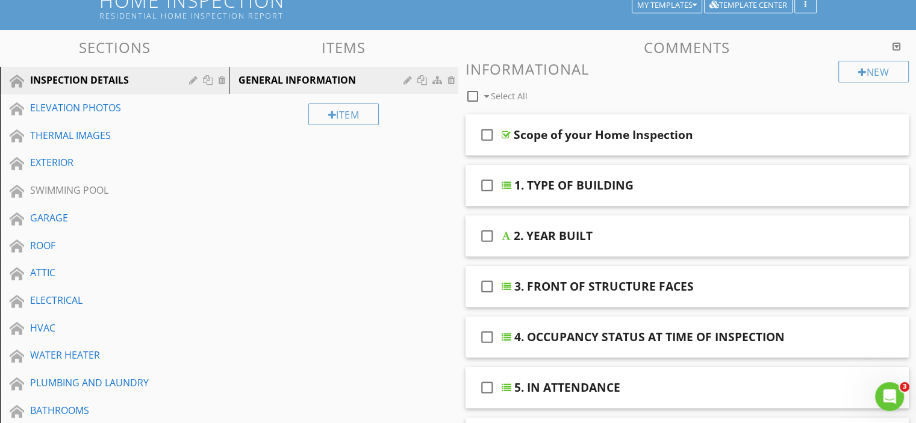
scroll to position [120, 0]
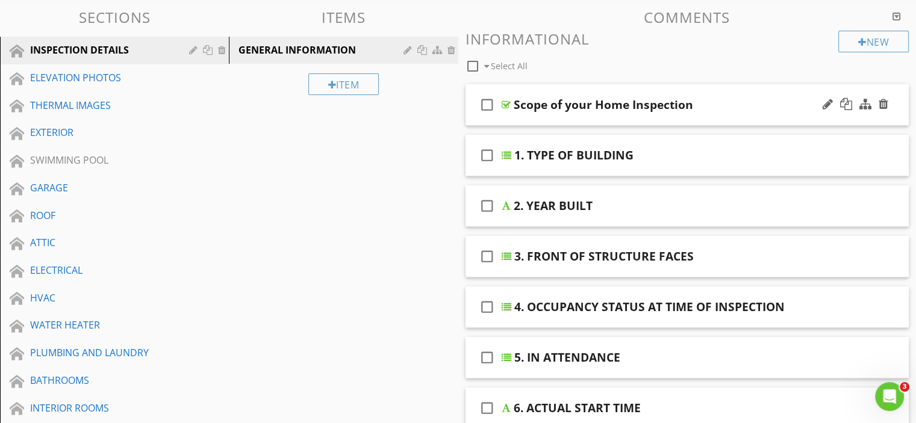
click at [489, 105] on icon "check_box_outline_blank" at bounding box center [486, 104] width 19 height 29
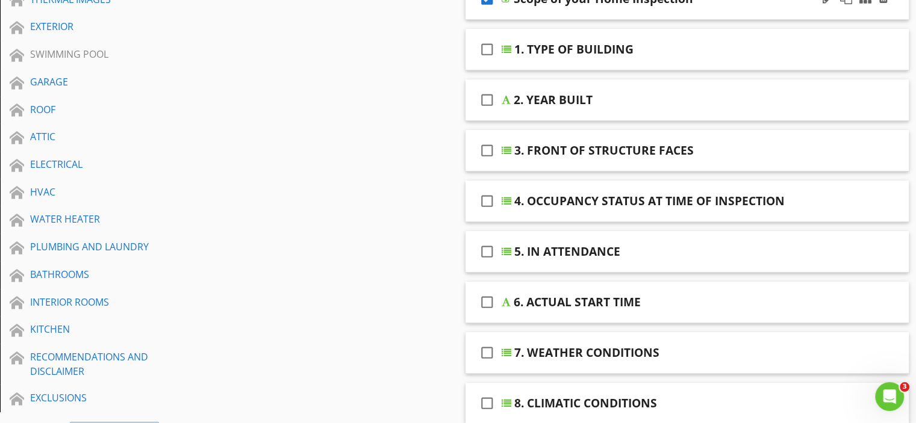
scroll to position [241, 0]
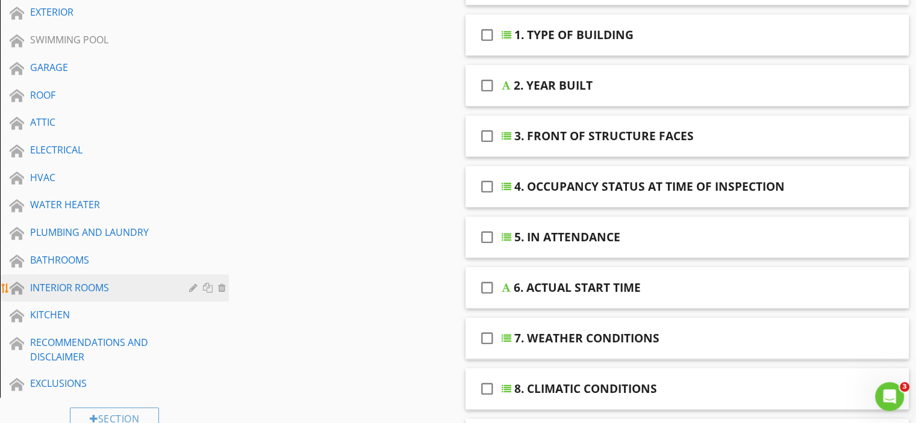
click at [69, 282] on div "INTERIOR ROOMS" at bounding box center [100, 288] width 141 height 14
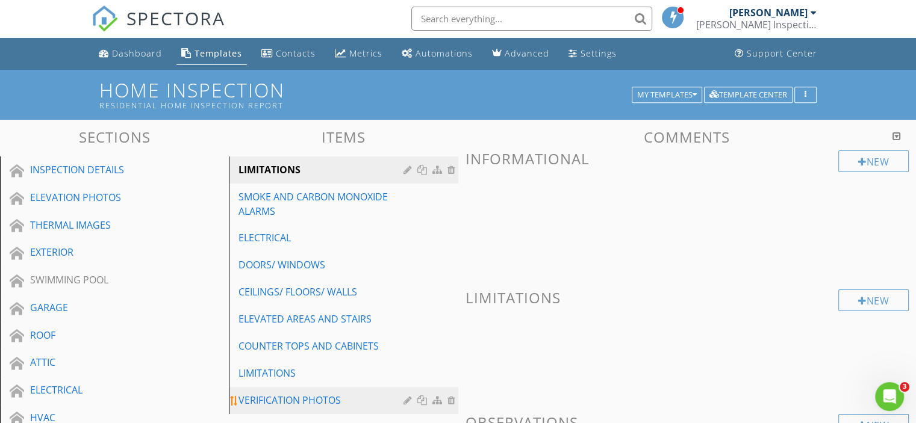
scroll to position [0, 0]
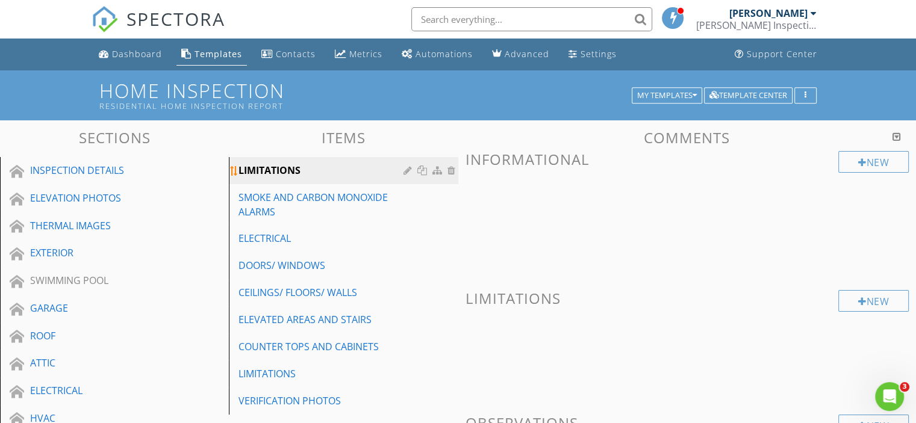
click at [283, 173] on div "LIMITATIONS" at bounding box center [322, 170] width 168 height 14
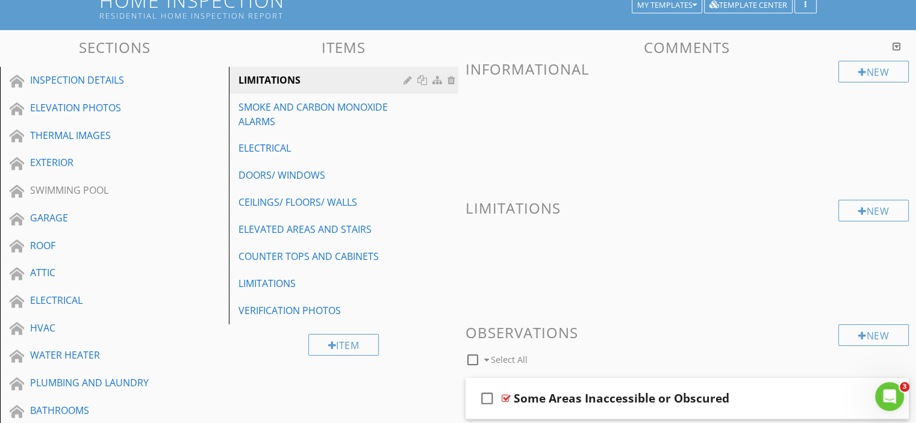
scroll to position [60, 0]
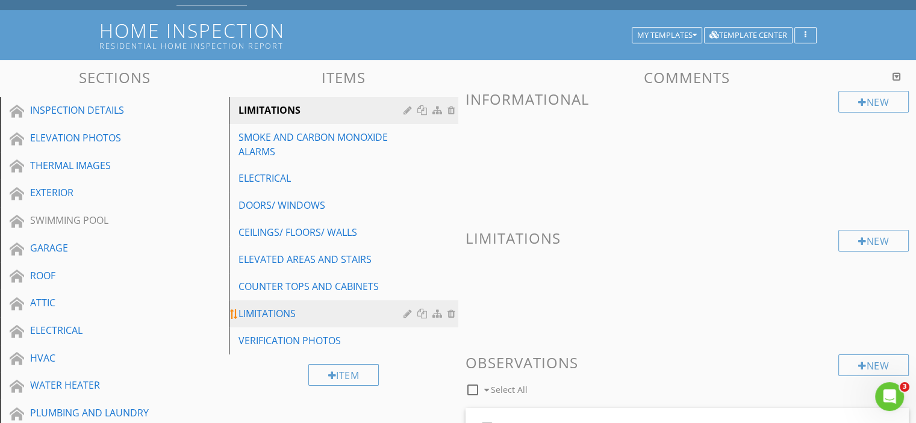
click at [315, 320] on div "LIMITATIONS" at bounding box center [322, 313] width 168 height 14
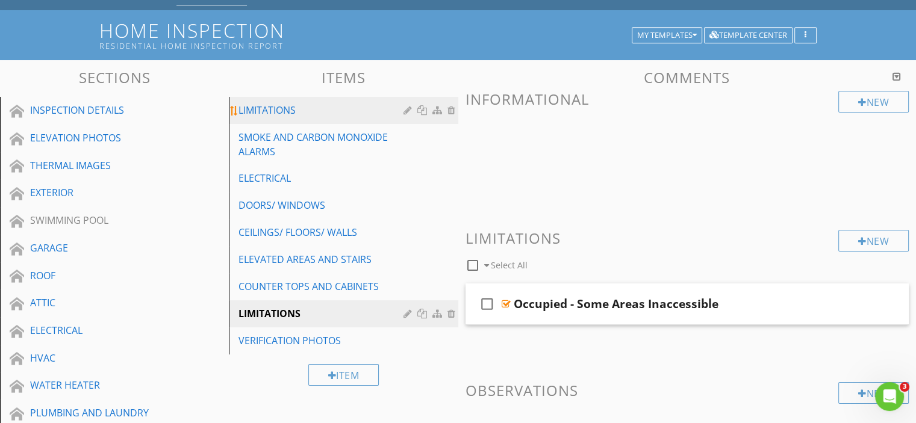
click at [351, 122] on link "LIMITATIONS" at bounding box center [344, 110] width 225 height 26
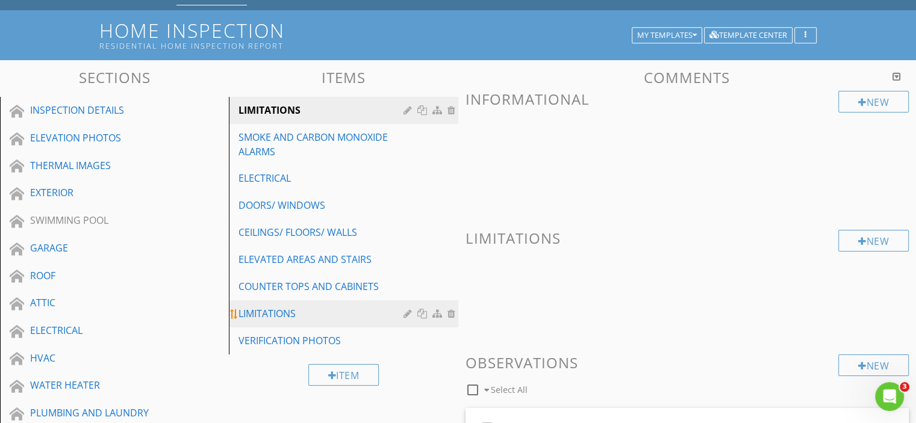
click at [299, 307] on div "LIMITATIONS" at bounding box center [322, 313] width 168 height 14
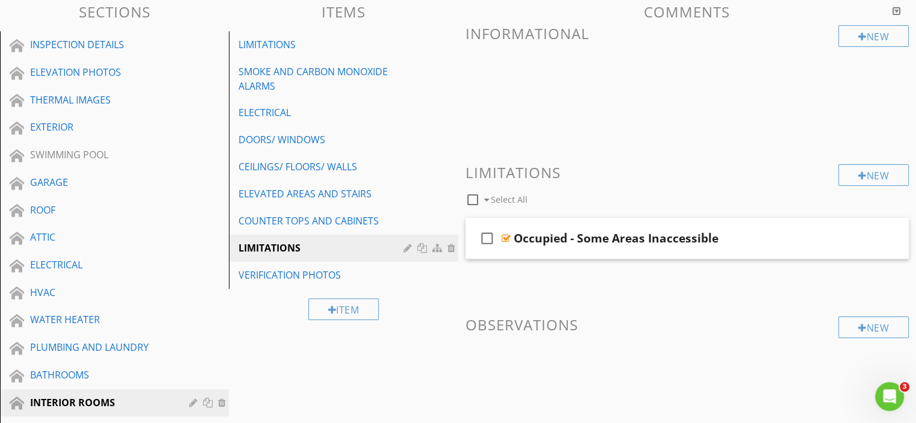
scroll to position [120, 0]
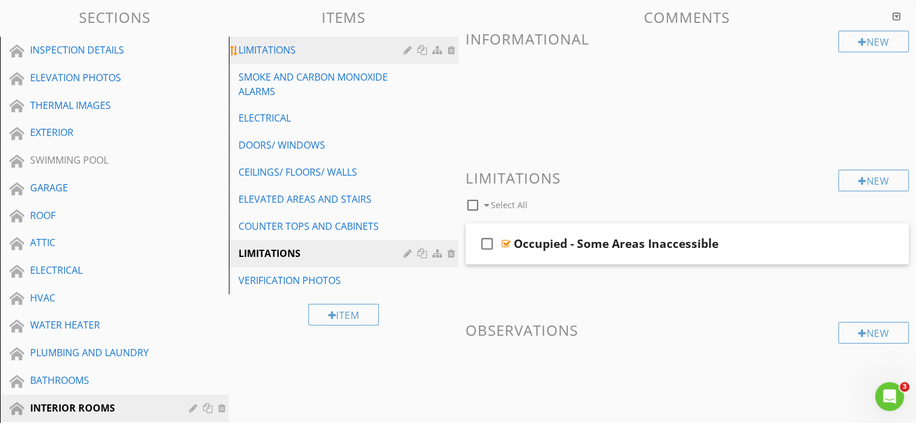
click at [449, 52] on div at bounding box center [452, 50] width 11 height 10
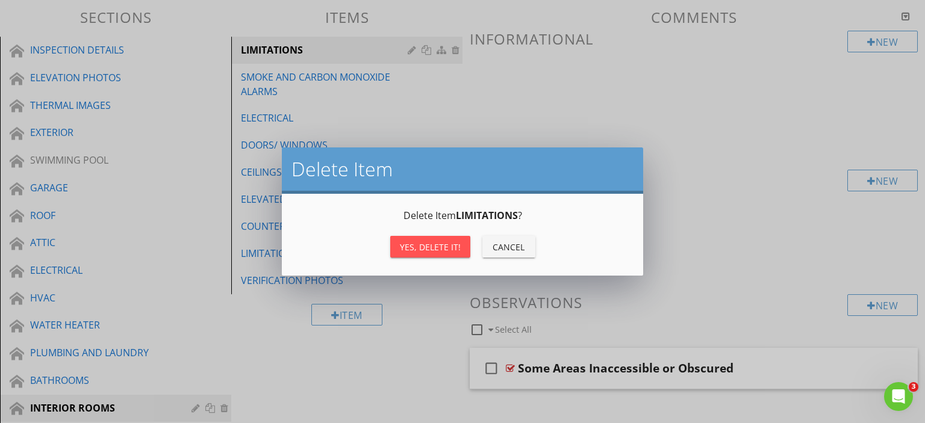
click at [443, 249] on div "Yes, Delete it!" at bounding box center [430, 247] width 61 height 13
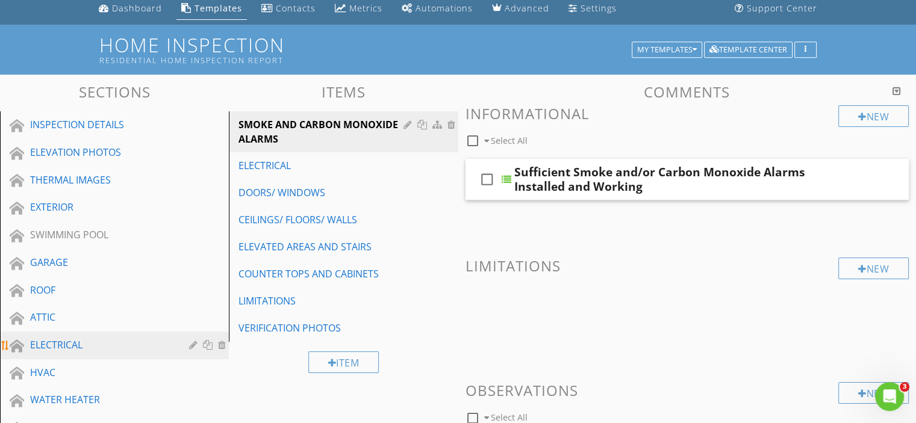
scroll to position [2, 0]
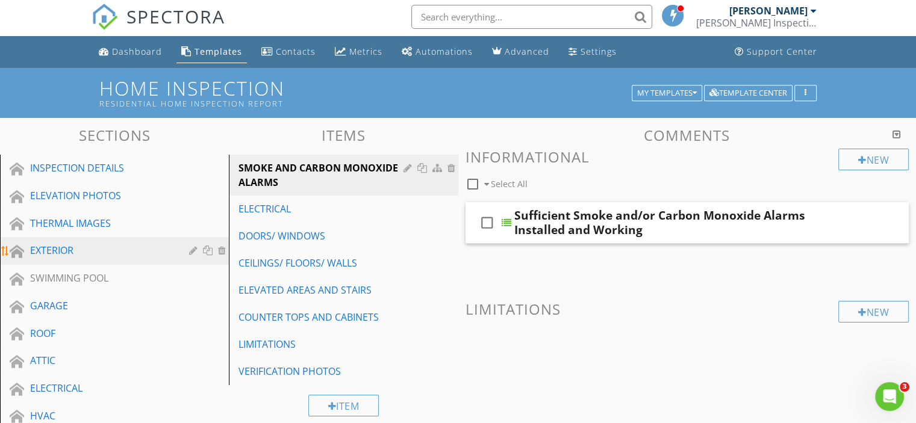
click at [54, 246] on div "EXTERIOR" at bounding box center [100, 250] width 141 height 14
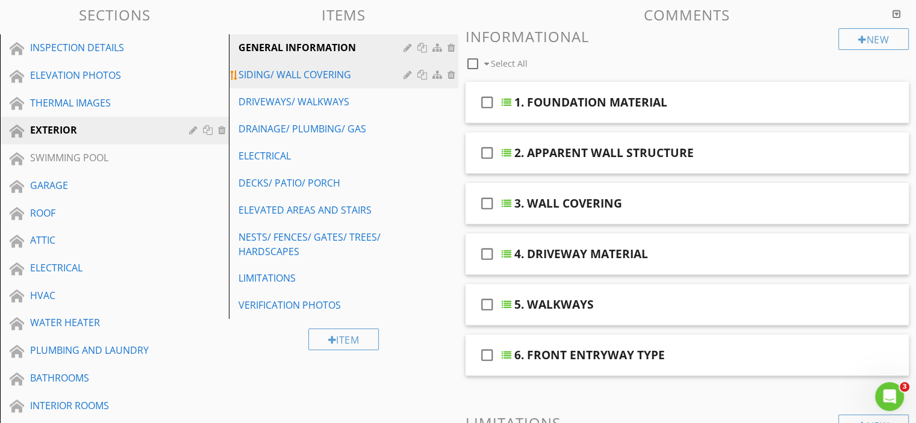
scroll to position [123, 0]
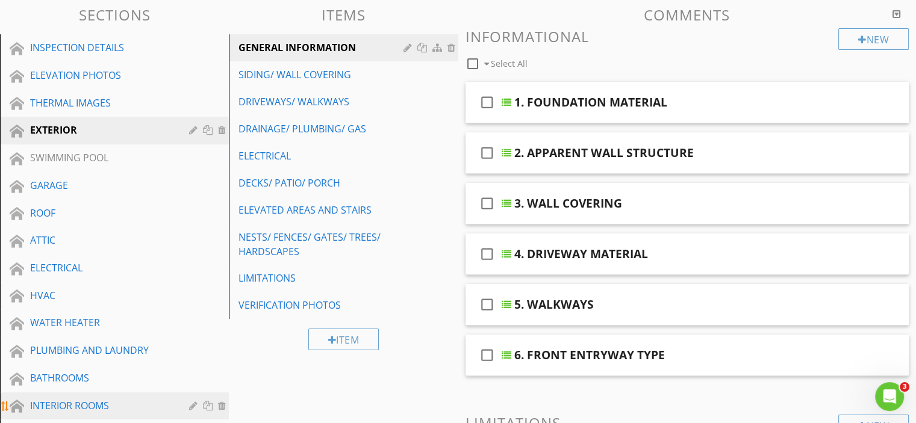
click at [87, 394] on link "INTERIOR ROOMS" at bounding box center [116, 407] width 225 height 28
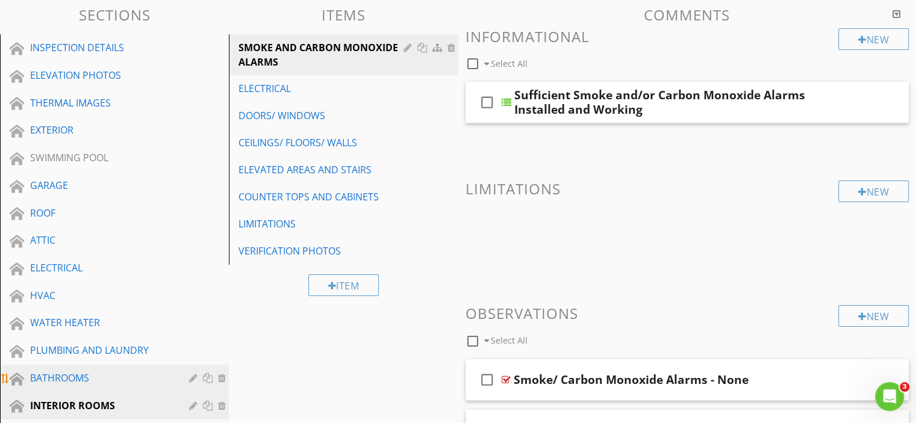
click at [53, 371] on div "BATHROOMS" at bounding box center [100, 378] width 141 height 14
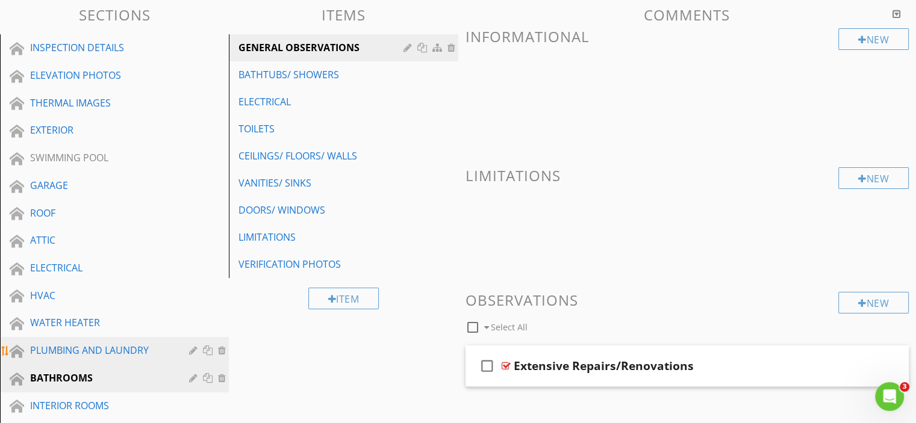
click at [60, 347] on div "PLUMBING AND LAUNDRY" at bounding box center [100, 350] width 141 height 14
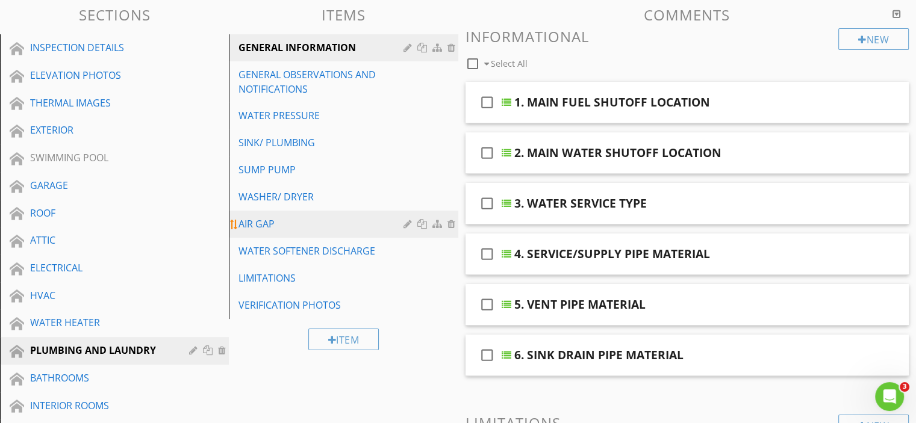
click at [452, 221] on div at bounding box center [452, 224] width 11 height 10
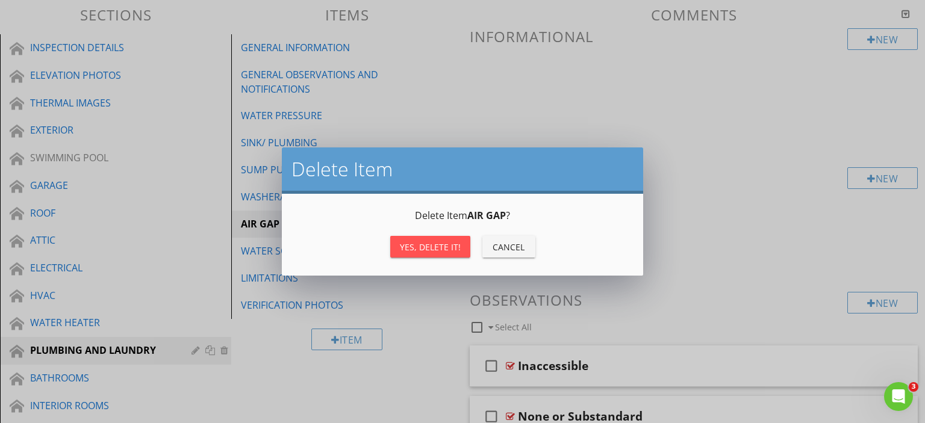
click at [436, 247] on div "Yes, Delete it!" at bounding box center [430, 247] width 61 height 13
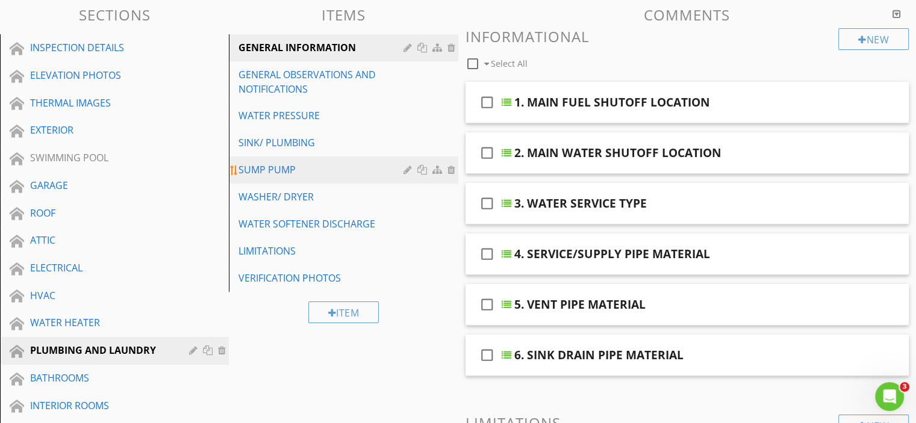
click at [450, 172] on div at bounding box center [452, 170] width 11 height 10
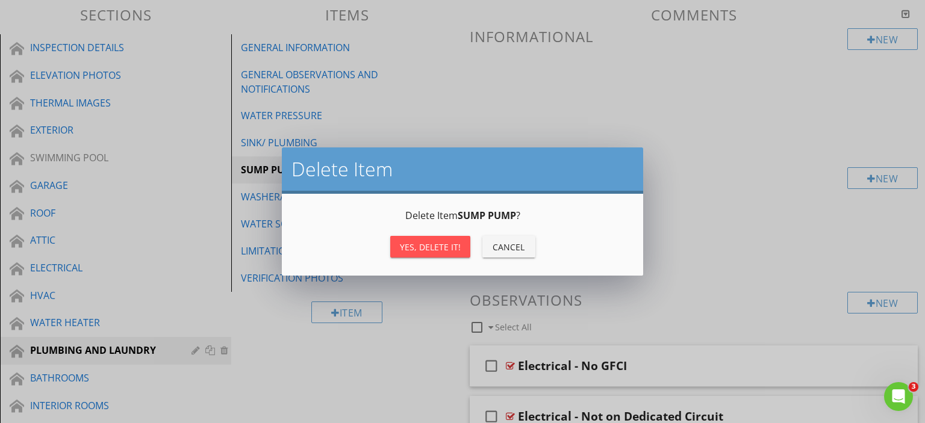
click at [421, 243] on div "Yes, Delete it!" at bounding box center [430, 247] width 61 height 13
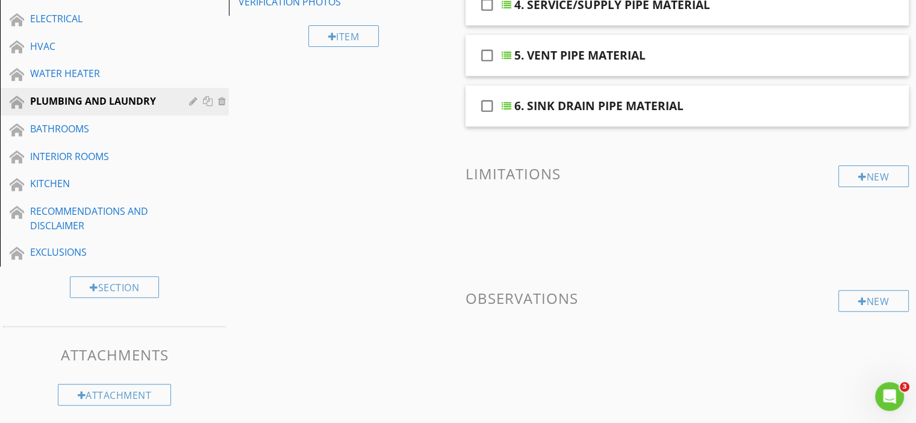
scroll to position [375, 0]
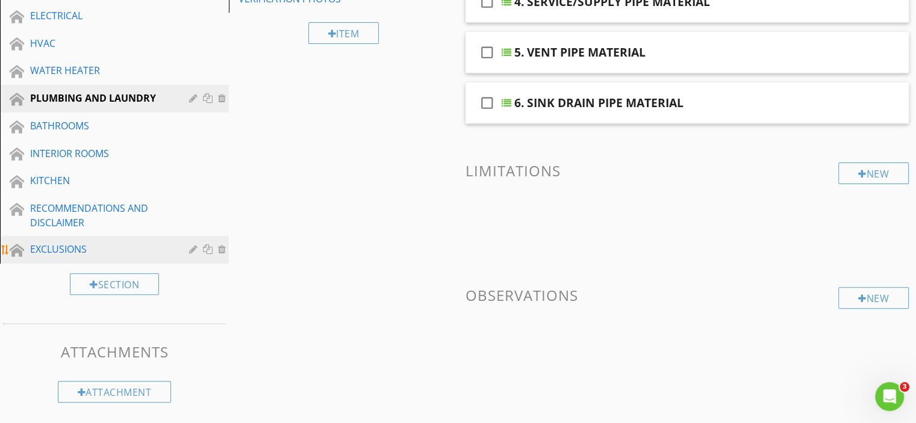
click at [85, 252] on div "EXCLUSIONS" at bounding box center [100, 249] width 141 height 14
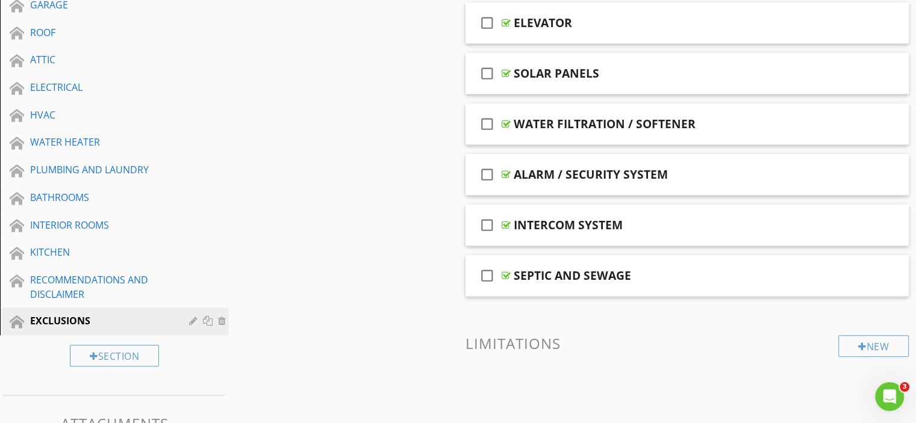
scroll to position [315, 0]
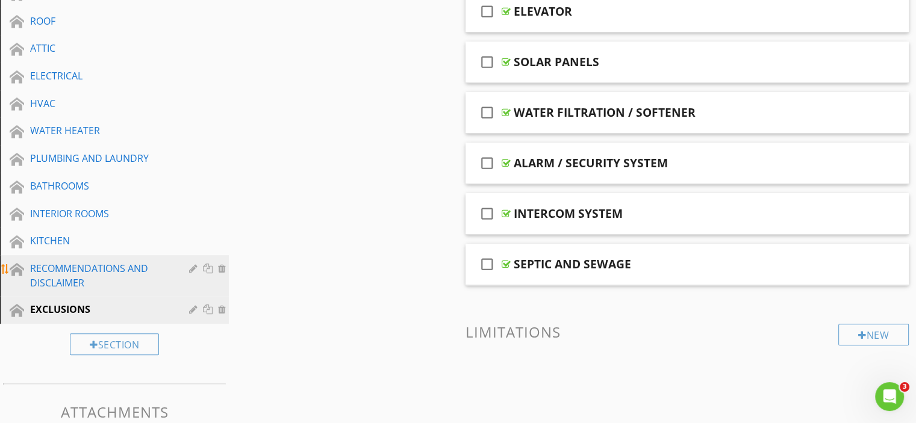
click at [111, 274] on div "RECOMMENDATIONS AND DISCLAIMER" at bounding box center [100, 275] width 141 height 29
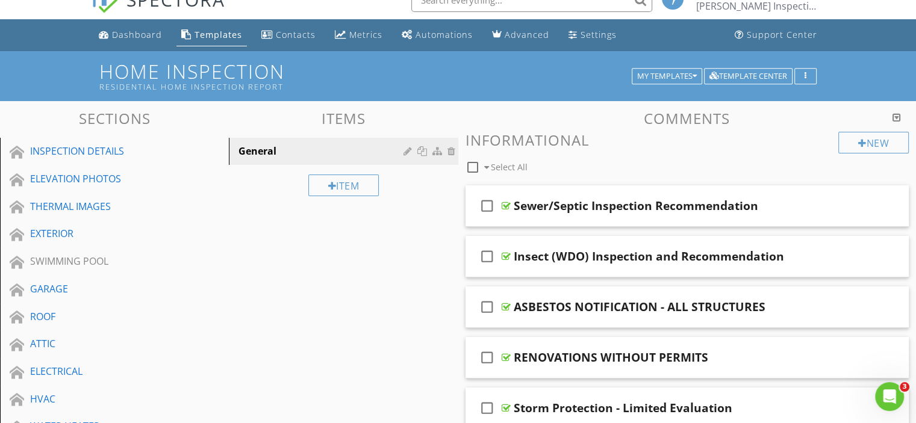
scroll to position [0, 0]
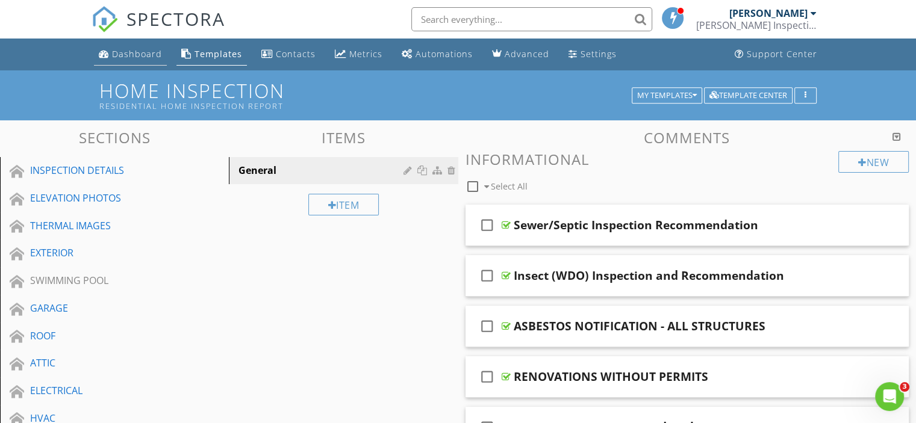
click at [138, 54] on div "Dashboard" at bounding box center [137, 53] width 50 height 11
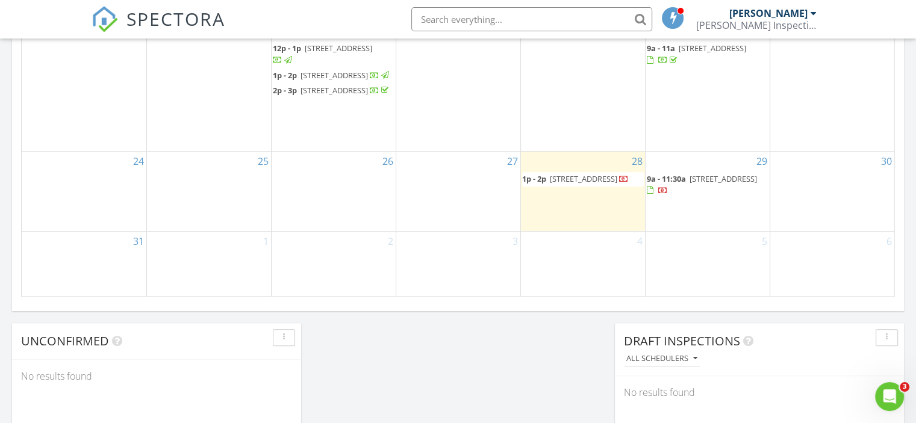
scroll to position [843, 0]
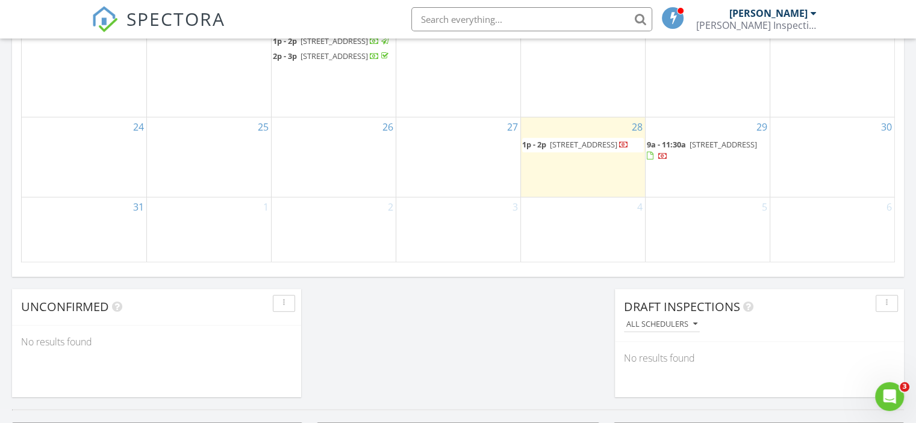
click at [706, 150] on span "[STREET_ADDRESS]" at bounding box center [722, 144] width 67 height 11
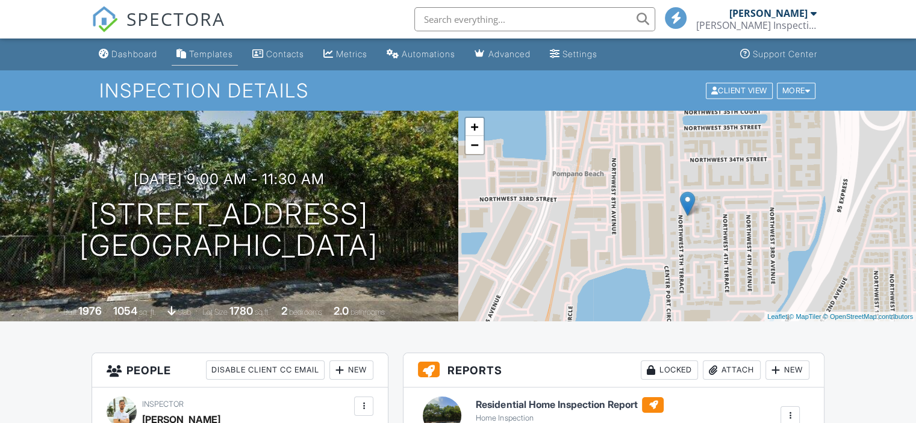
drag, startPoint x: 220, startPoint y: 55, endPoint x: 235, endPoint y: 65, distance: 17.9
click at [221, 55] on div "Templates" at bounding box center [211, 54] width 44 height 10
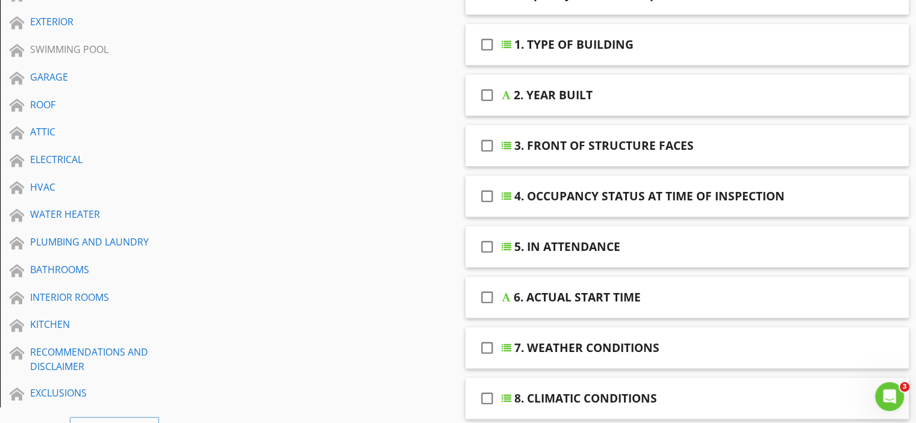
scroll to position [361, 0]
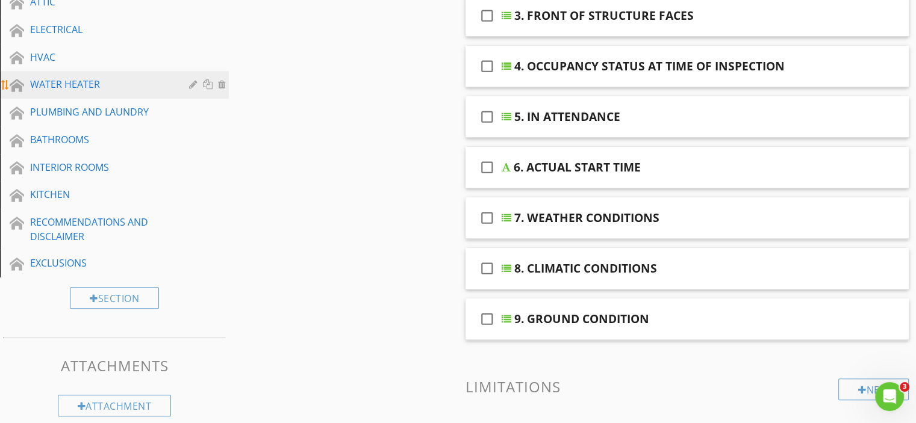
click at [70, 77] on div "WATER HEATER" at bounding box center [100, 84] width 141 height 14
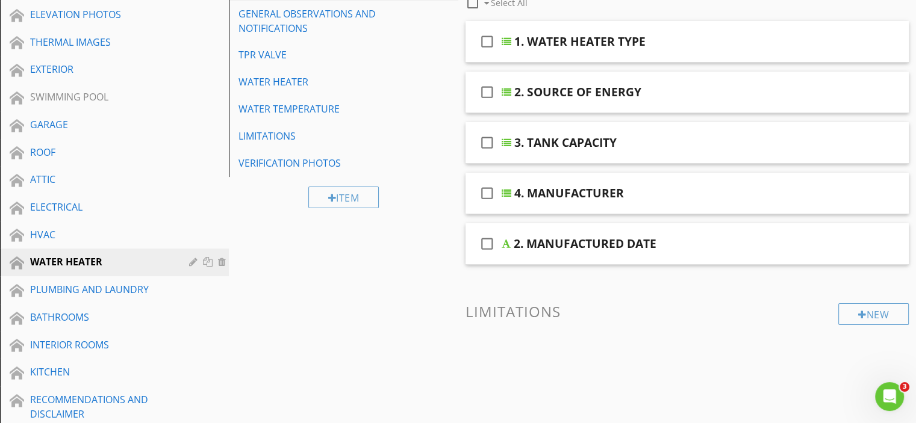
scroll to position [120, 0]
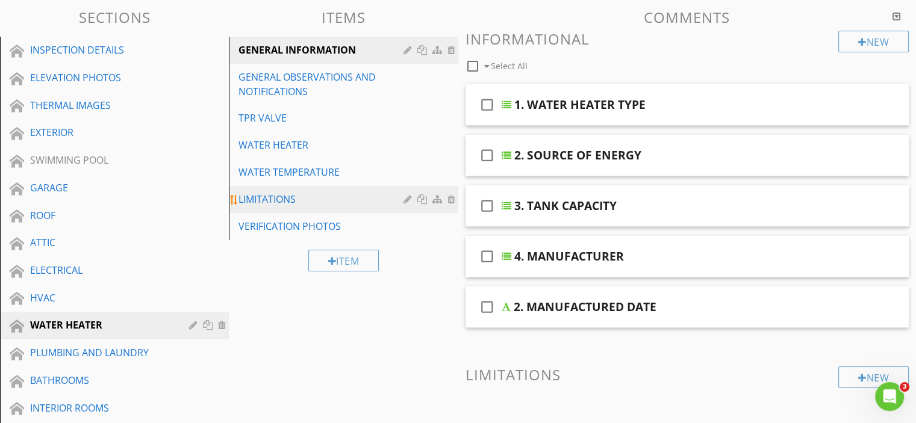
click at [288, 204] on div "LIMITATIONS" at bounding box center [322, 199] width 168 height 14
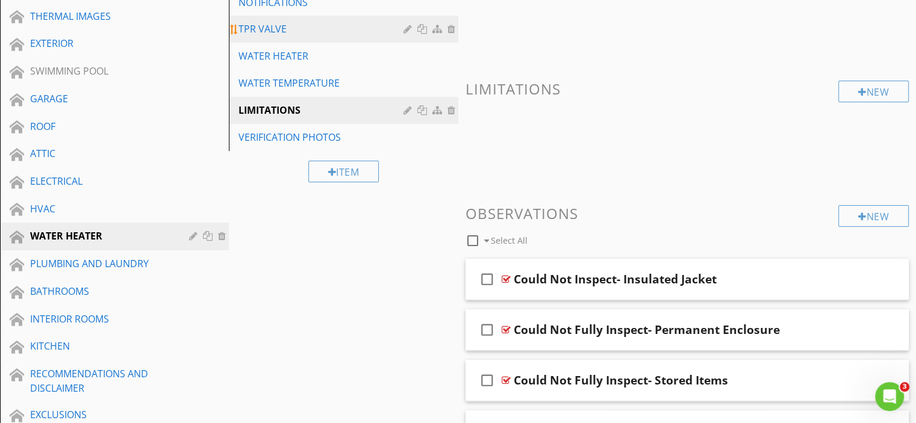
scroll to position [10, 0]
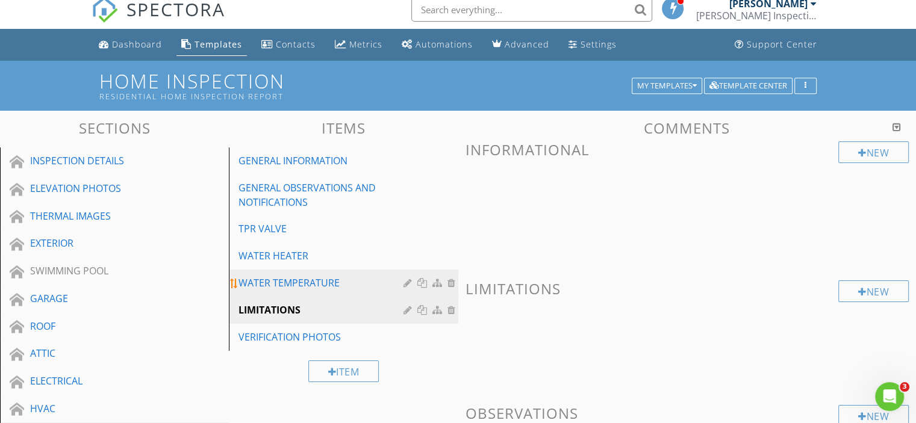
click at [281, 280] on div "WATER TEMPERATURE" at bounding box center [322, 283] width 168 height 14
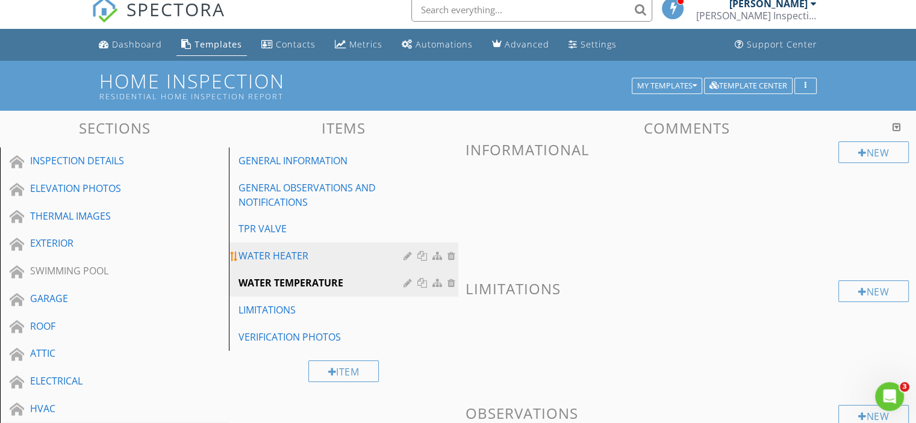
click at [294, 263] on link "WATER HEATER" at bounding box center [344, 256] width 225 height 26
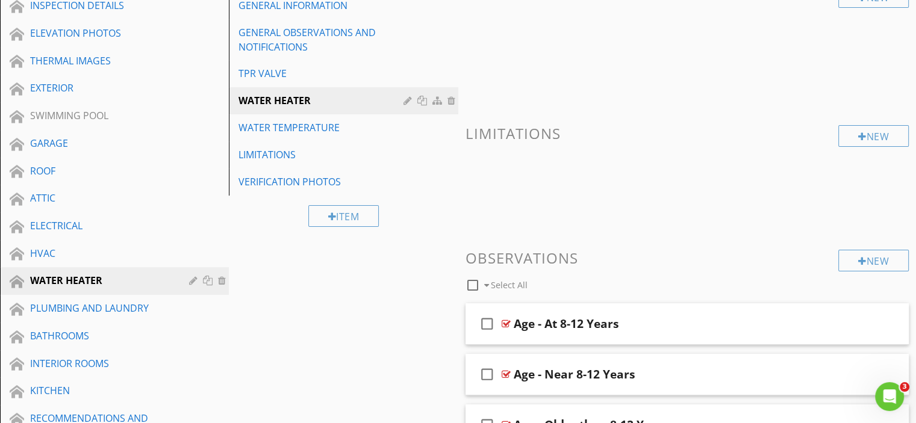
scroll to position [0, 0]
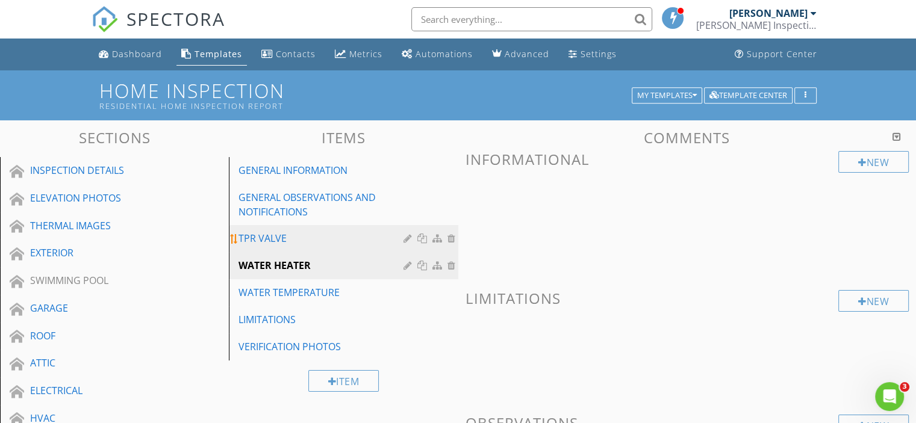
click at [320, 239] on div "TPR VALVE" at bounding box center [322, 238] width 168 height 14
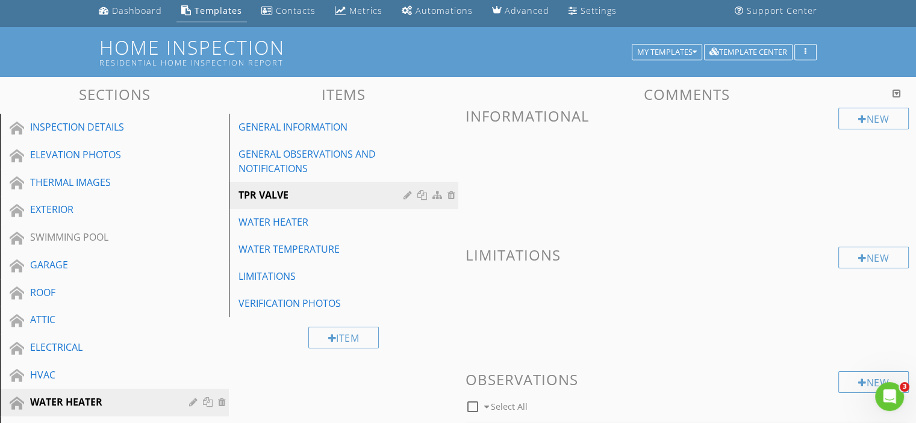
scroll to position [39, 0]
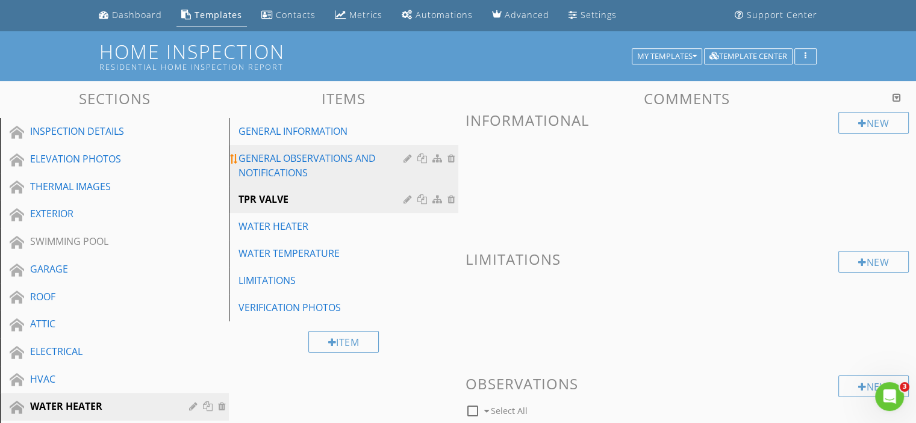
click at [349, 170] on div "GENERAL OBSERVATIONS AND NOTIFICATIONS" at bounding box center [322, 165] width 168 height 29
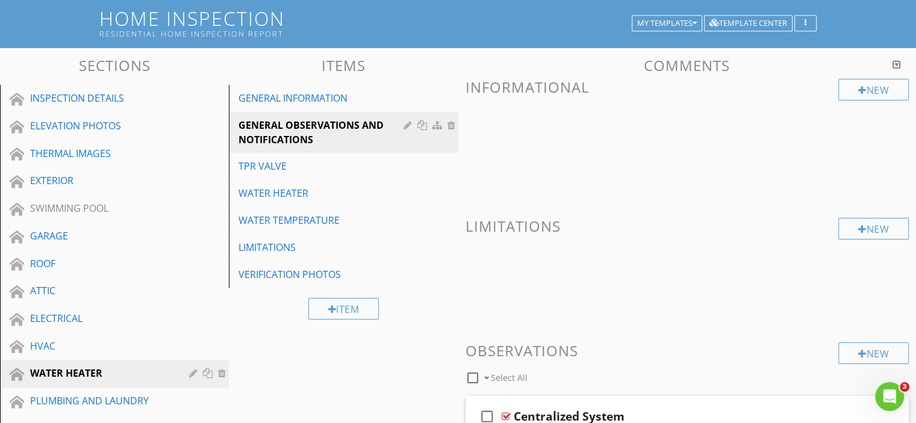
scroll to position [70, 0]
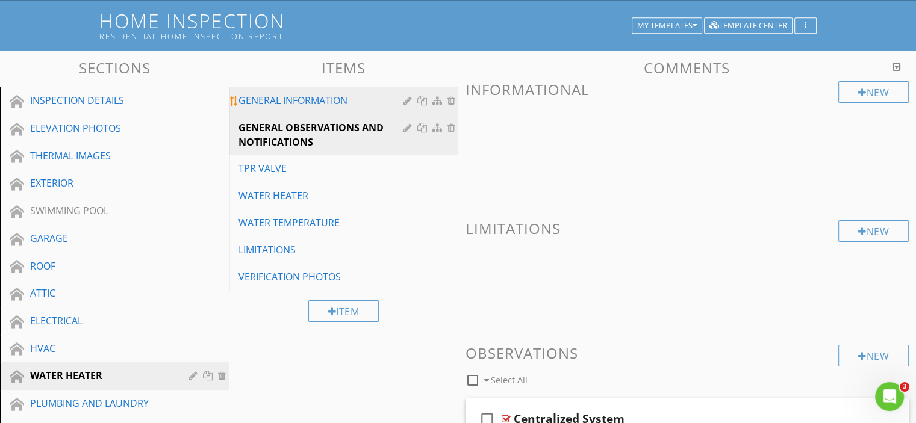
click at [308, 96] on div "GENERAL INFORMATION" at bounding box center [322, 100] width 168 height 14
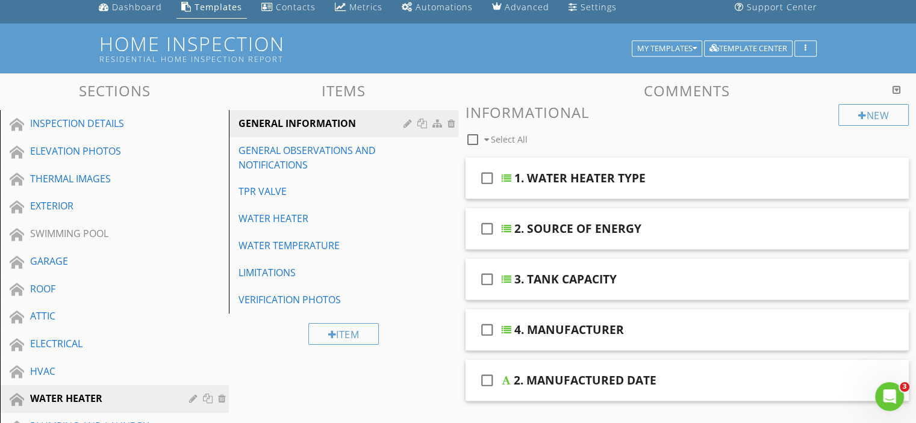
scroll to position [10, 0]
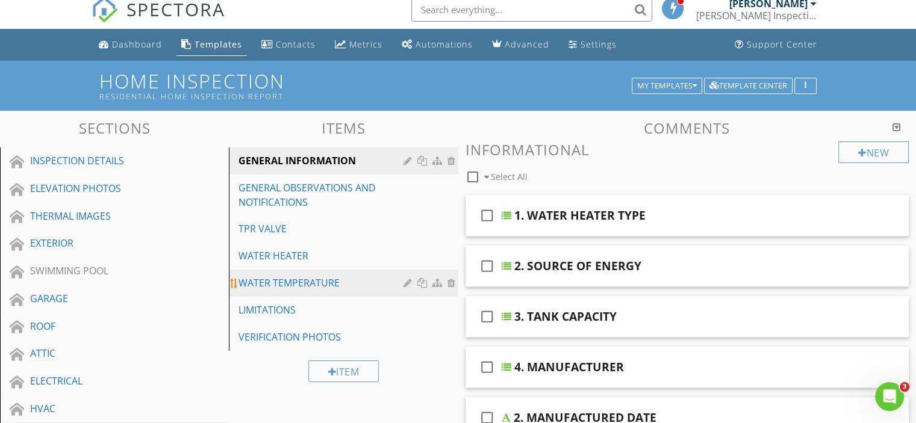
click at [355, 290] on link "WATER TEMPERATURE" at bounding box center [344, 283] width 225 height 26
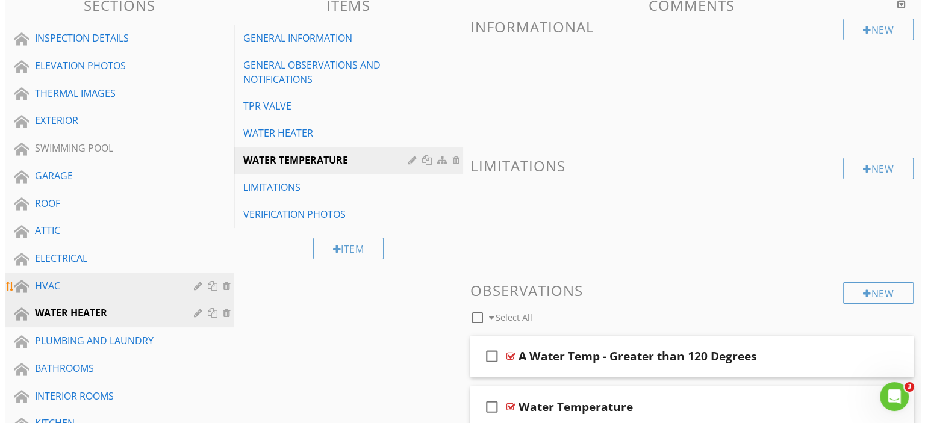
scroll to position [130, 0]
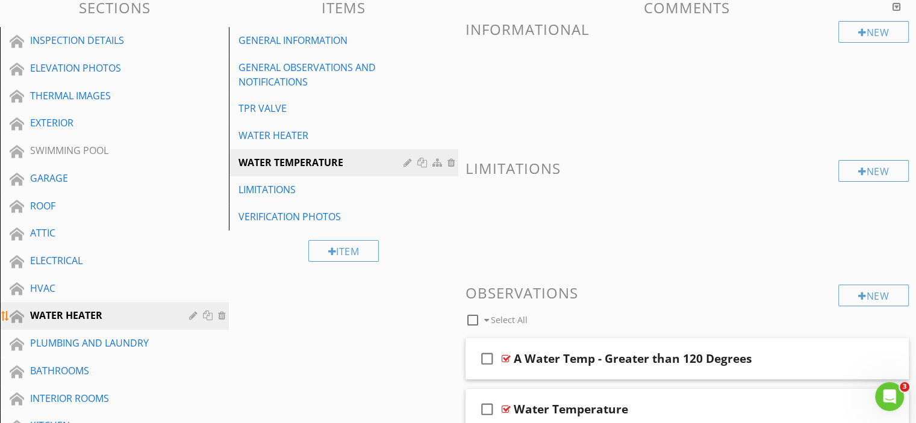
click at [125, 311] on div "WATER HEATER" at bounding box center [100, 315] width 141 height 14
click at [195, 312] on div at bounding box center [194, 316] width 11 height 10
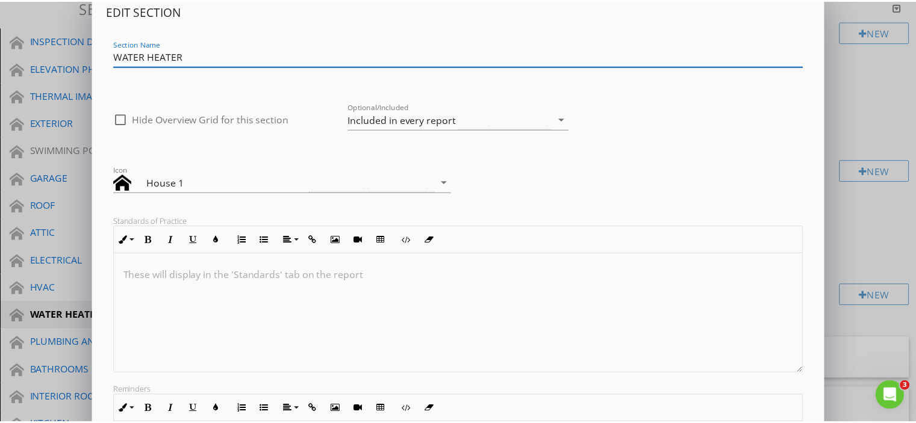
scroll to position [0, 0]
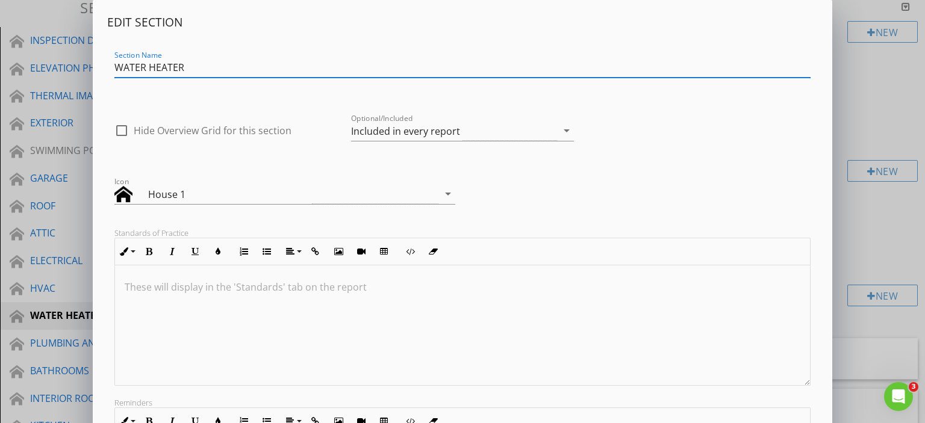
click at [848, 124] on div "Edit Section Section Name WATER HEATER check_box_outline_blank Hide Overview Gr…" at bounding box center [462, 319] width 925 height 638
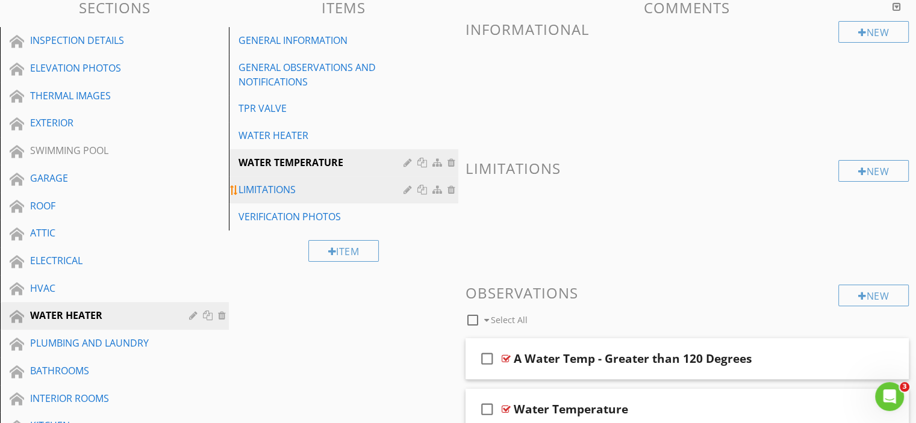
click at [319, 196] on div "LIMITATIONS" at bounding box center [322, 189] width 168 height 14
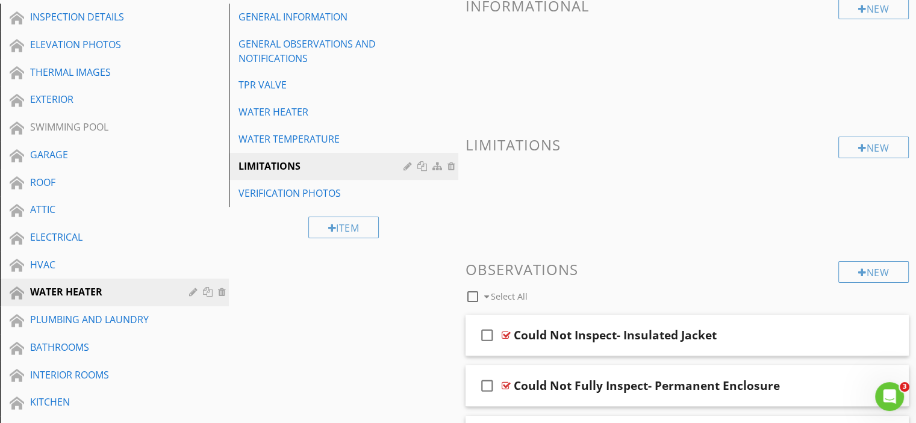
scroll to position [70, 0]
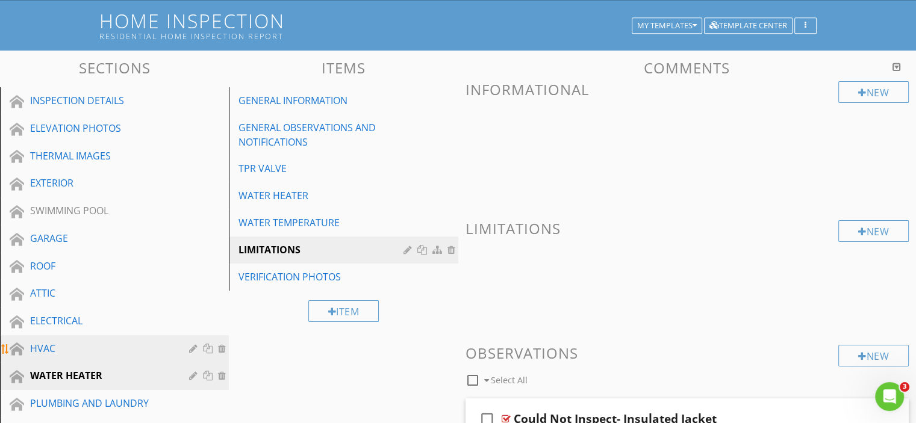
click at [70, 341] on div "HVAC" at bounding box center [100, 348] width 141 height 14
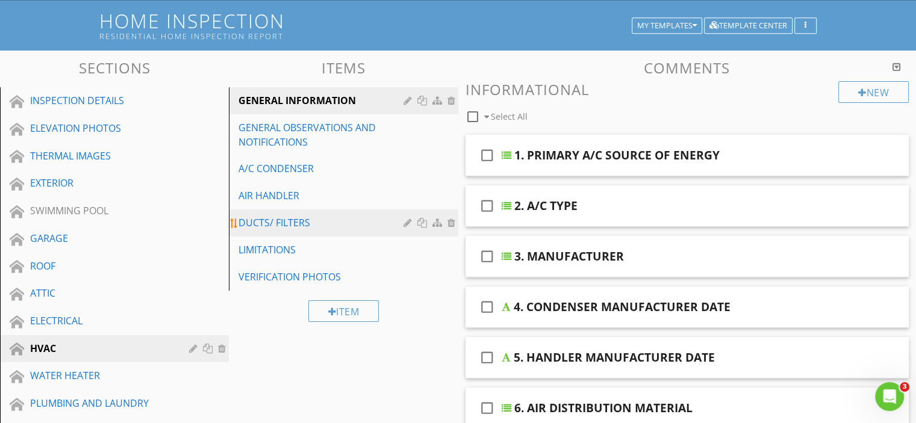
click at [306, 231] on link "DUCTS/ FILTERS" at bounding box center [344, 223] width 225 height 26
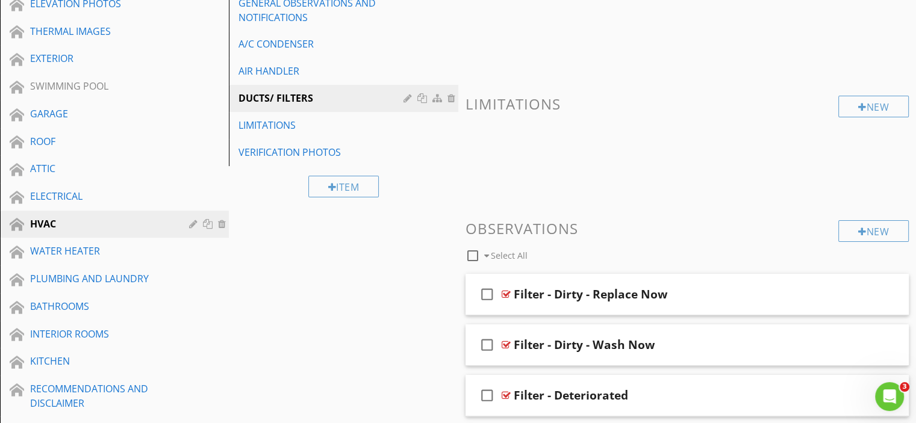
scroll to position [215, 0]
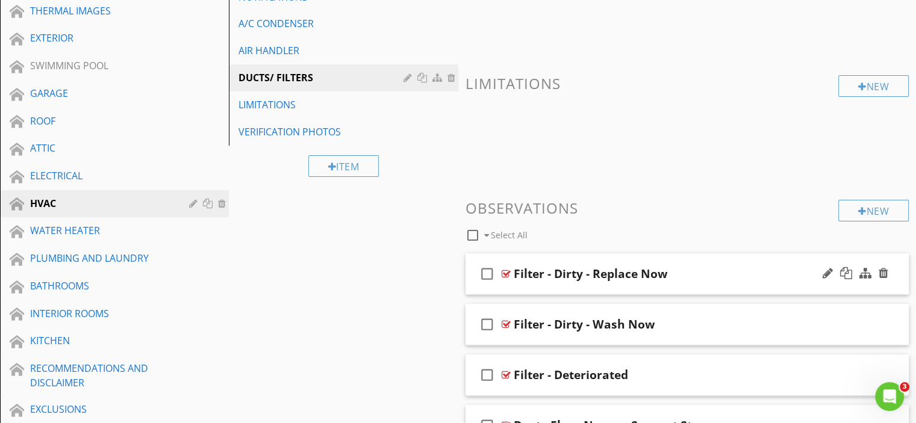
click at [486, 276] on icon "check_box_outline_blank" at bounding box center [486, 273] width 19 height 29
click at [489, 275] on icon "check_box" at bounding box center [486, 273] width 19 height 29
click at [486, 274] on icon "check_box_outline_blank" at bounding box center [486, 273] width 19 height 29
click at [486, 274] on icon "check_box" at bounding box center [486, 273] width 19 height 29
click at [486, 274] on icon "check_box_outline_blank" at bounding box center [486, 273] width 19 height 29
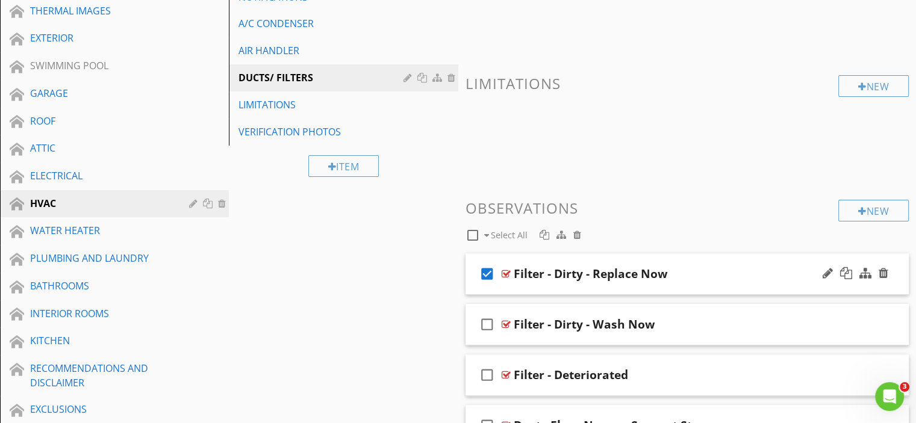
click at [795, 269] on div "Filter - Dirty - Replace Now" at bounding box center [671, 274] width 314 height 14
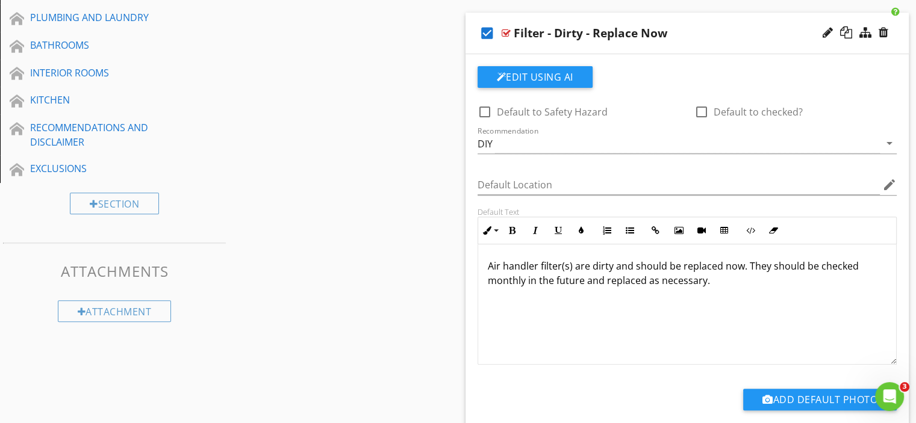
scroll to position [0, 0]
click at [489, 30] on icon "check_box" at bounding box center [486, 33] width 19 height 29
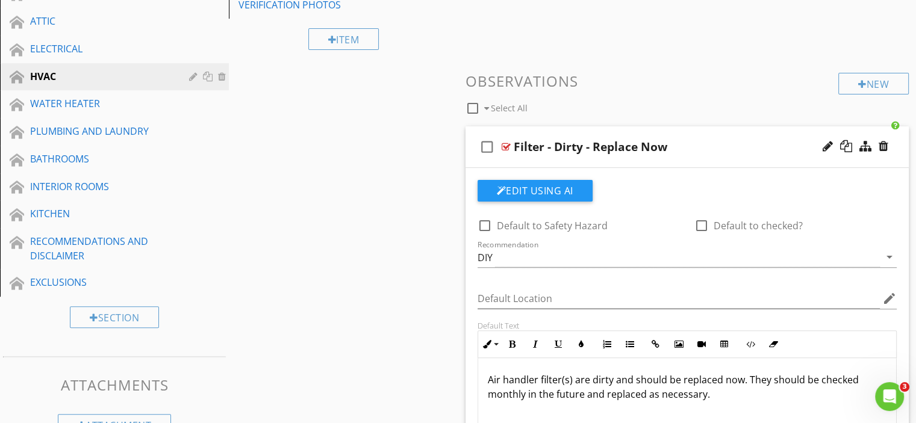
scroll to position [335, 0]
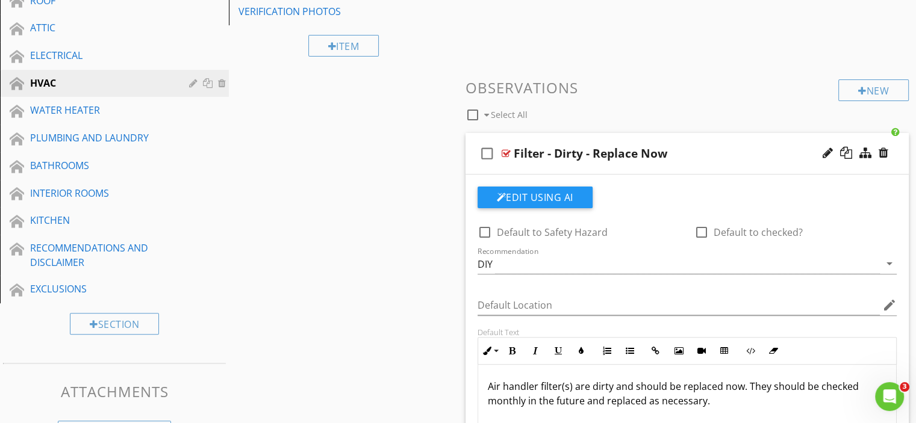
click at [746, 139] on div "check_box_outline_blank Filter - Dirty - Replace Now" at bounding box center [687, 154] width 444 height 42
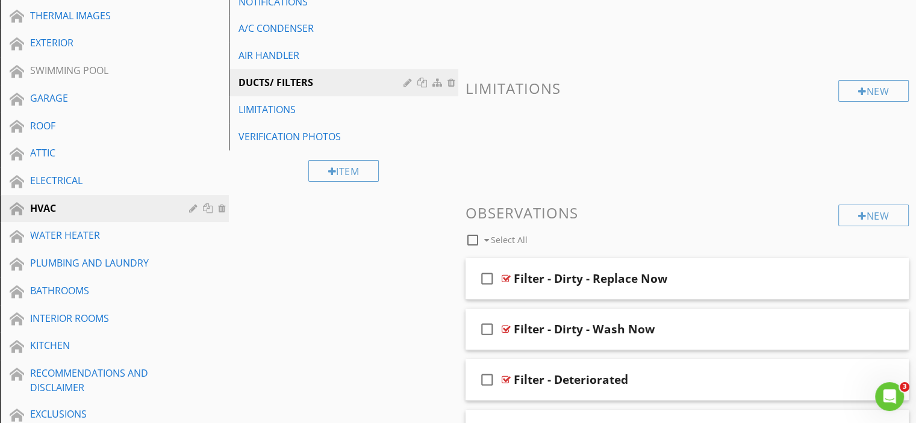
scroll to position [215, 0]
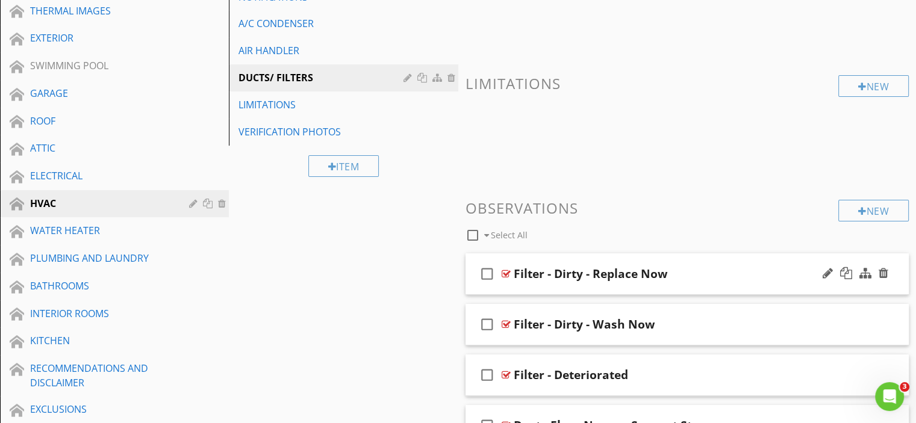
click at [505, 274] on div at bounding box center [506, 274] width 9 height 10
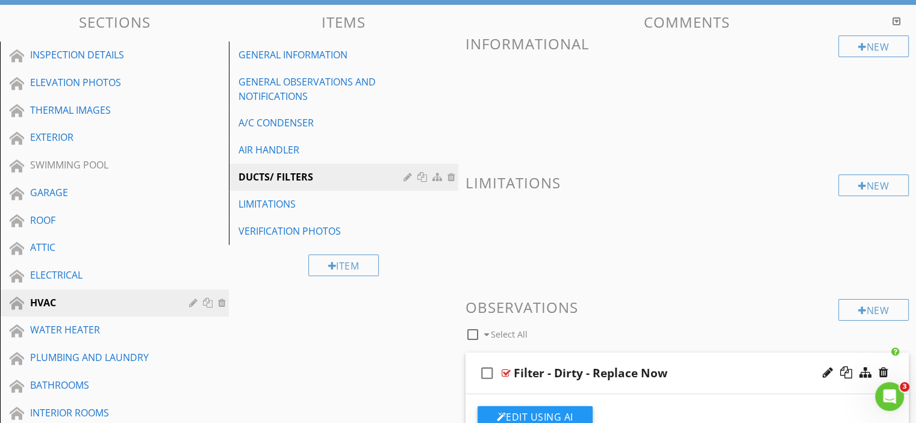
scroll to position [95, 0]
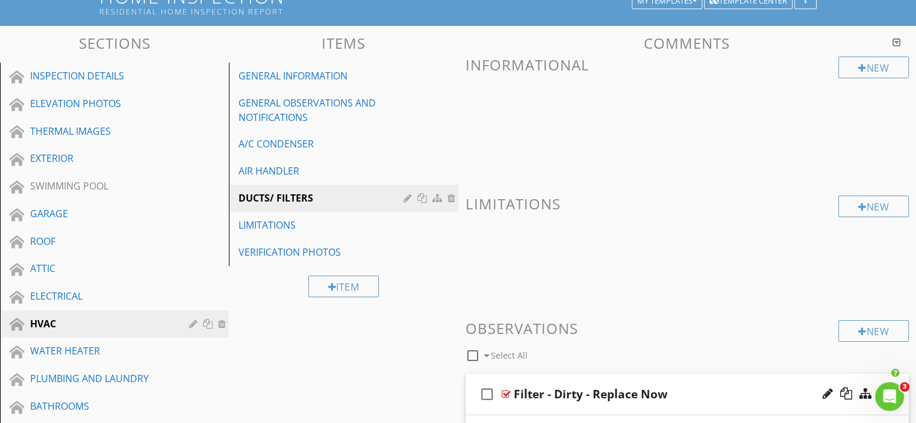
click at [670, 380] on div "check_box_outline_blank Filter - Dirty - Replace Now" at bounding box center [687, 395] width 444 height 42
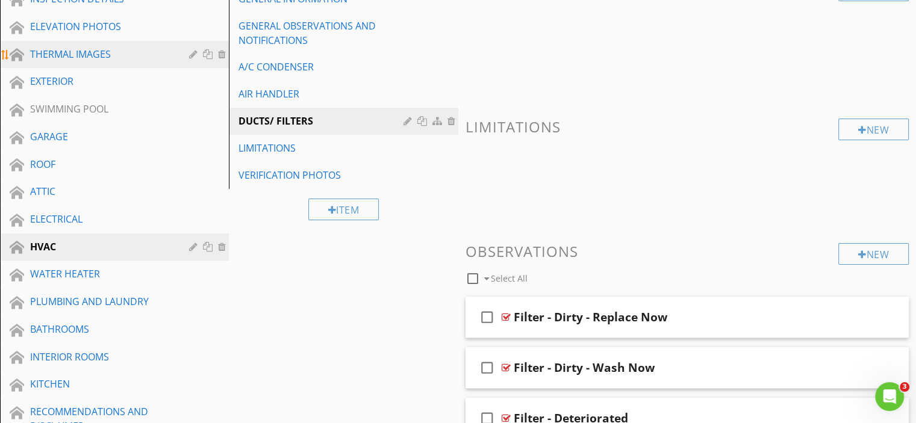
scroll to position [155, 0]
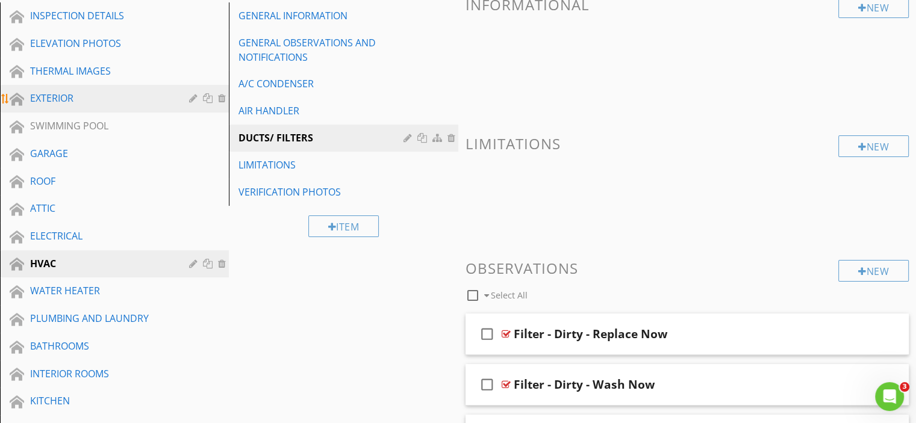
click at [72, 103] on div "EXTERIOR" at bounding box center [100, 98] width 141 height 14
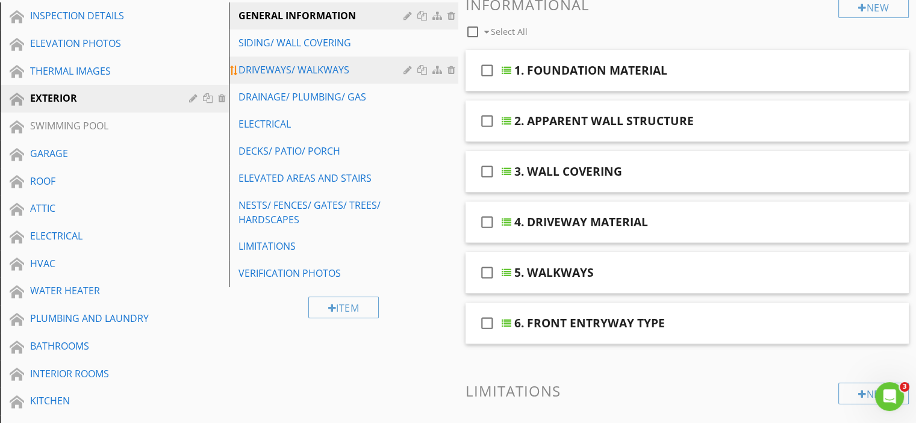
click at [356, 79] on link "DRIVEWAYS/ WALKWAYS" at bounding box center [344, 70] width 225 height 26
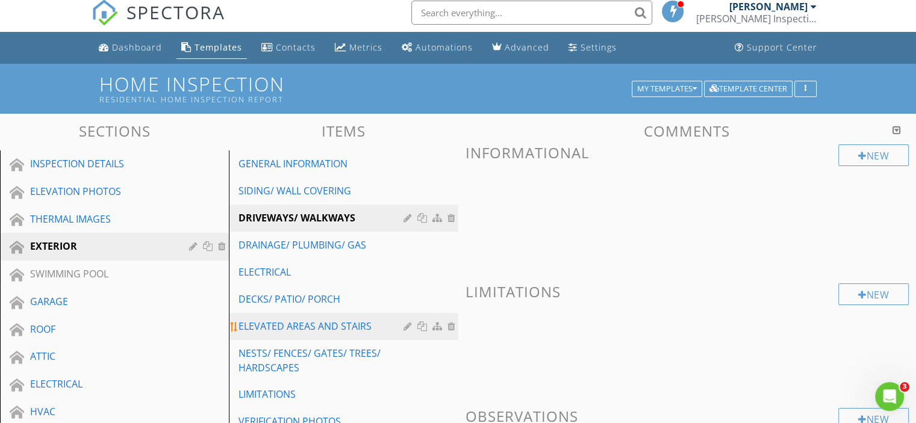
scroll to position [0, 0]
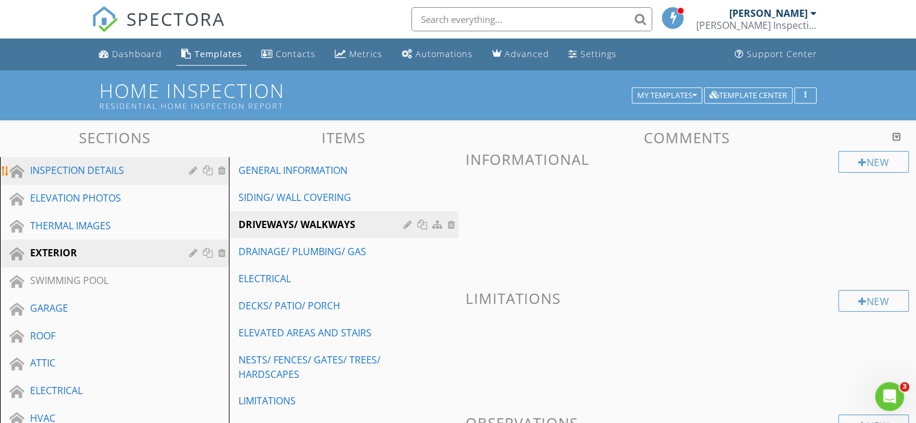
click at [148, 173] on div "INSPECTION DETAILS" at bounding box center [100, 170] width 141 height 14
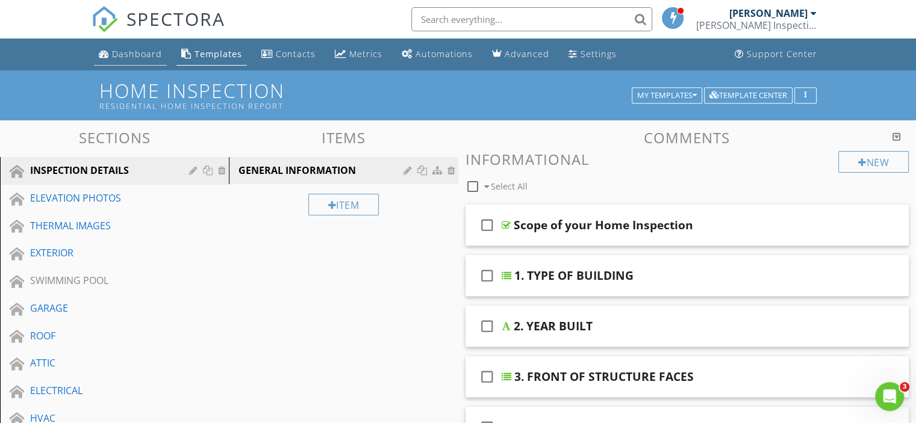
click at [140, 55] on div "Dashboard" at bounding box center [137, 53] width 50 height 11
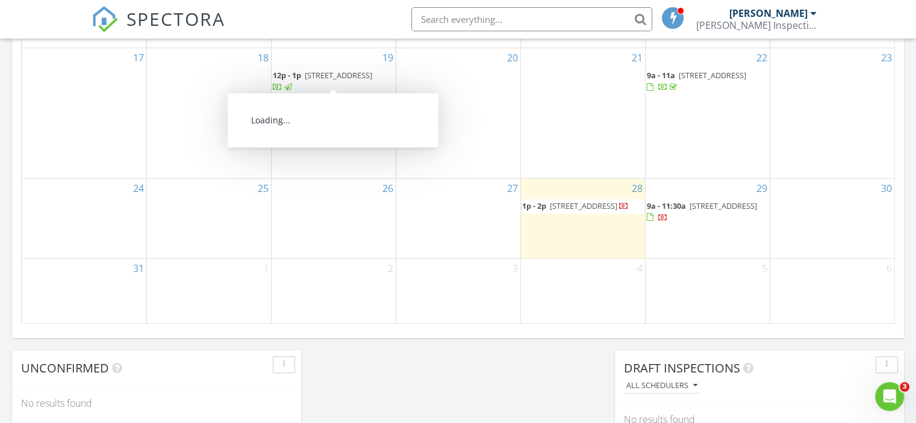
scroll to position [783, 0]
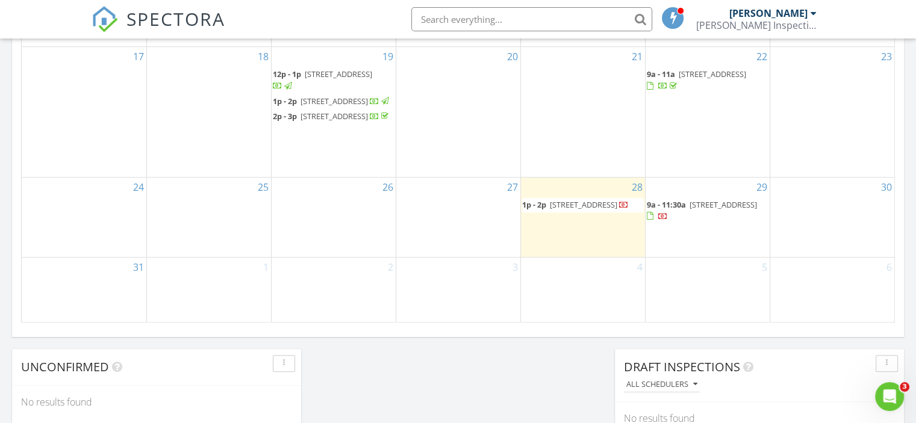
click at [691, 210] on span "[STREET_ADDRESS]" at bounding box center [722, 204] width 67 height 11
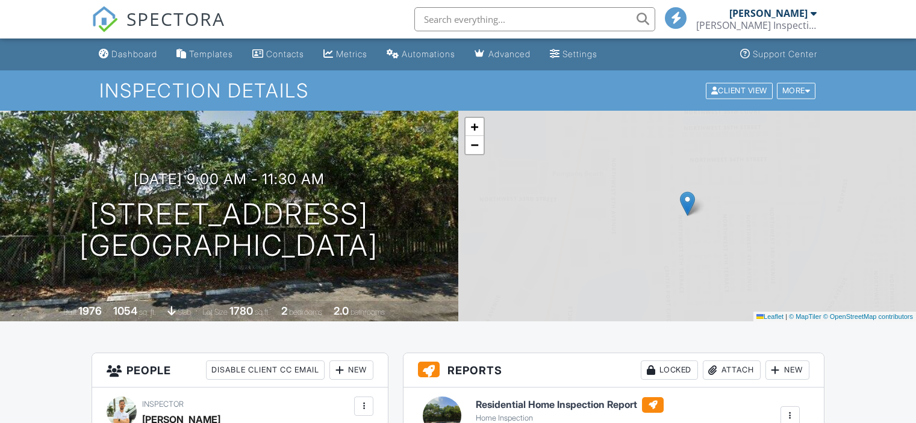
click at [281, 199] on h1 "[STREET_ADDRESS] [GEOGRAPHIC_DATA]" at bounding box center [228, 231] width 299 height 64
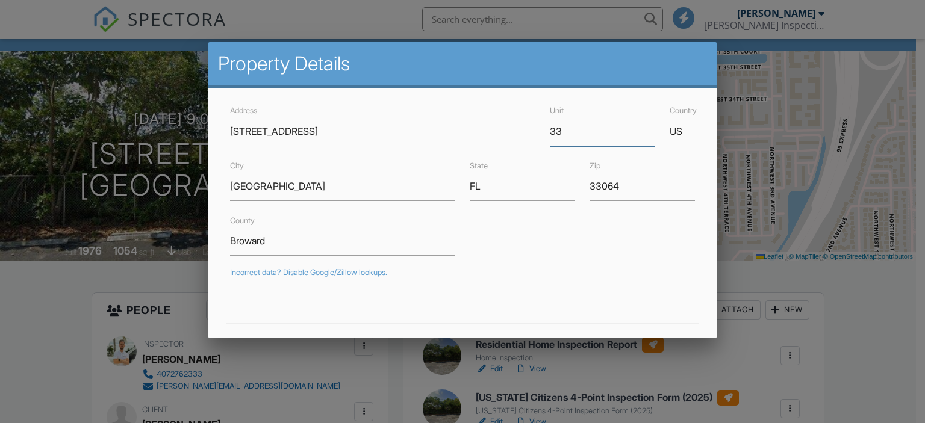
click at [550, 128] on input "33" at bounding box center [602, 132] width 105 height 30
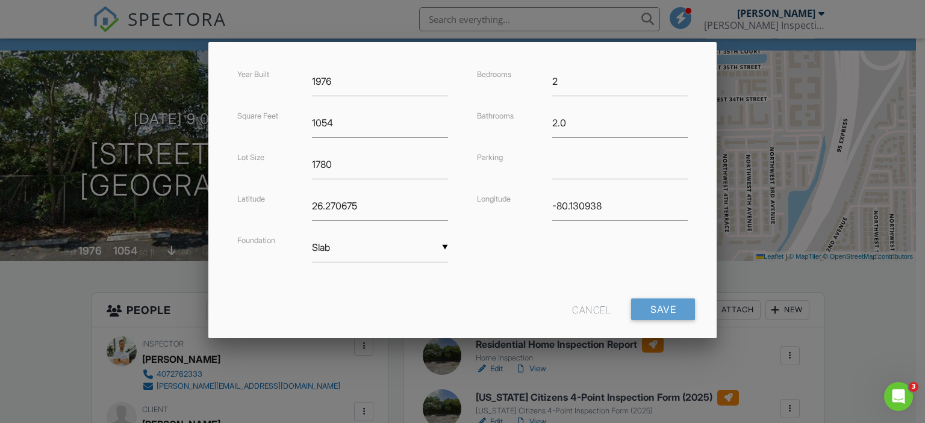
scroll to position [301, 0]
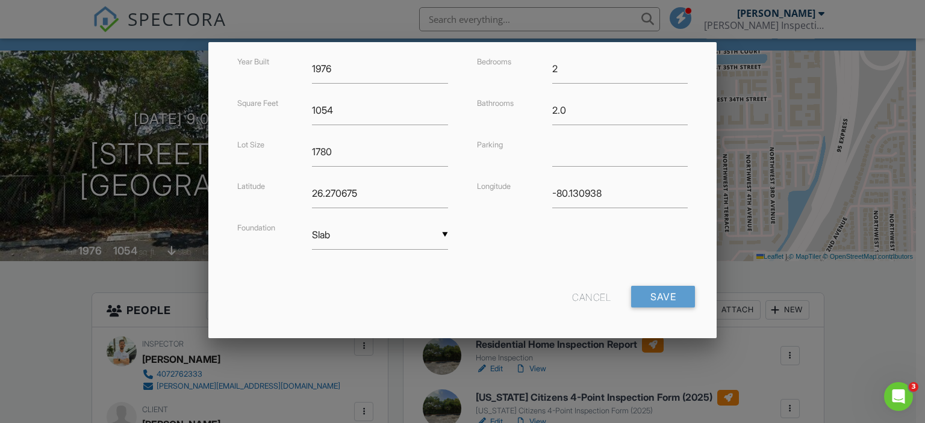
type input "#33"
click at [656, 298] on input "Save" at bounding box center [663, 297] width 64 height 22
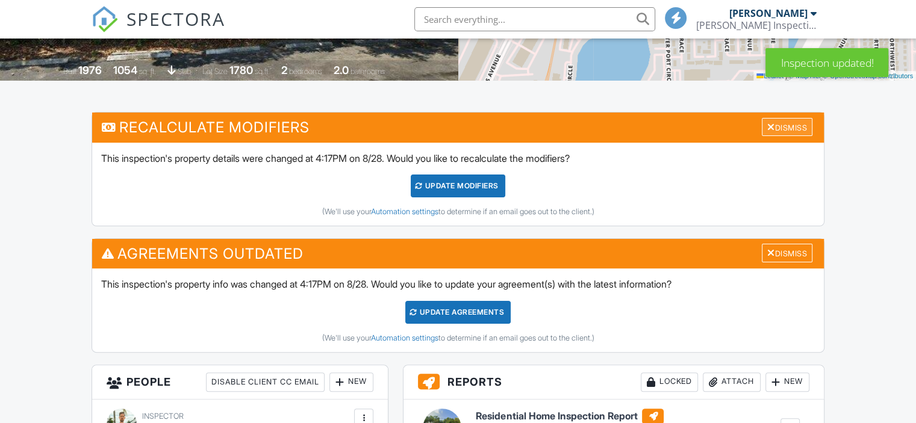
click at [778, 123] on div "Dismiss" at bounding box center [787, 127] width 51 height 19
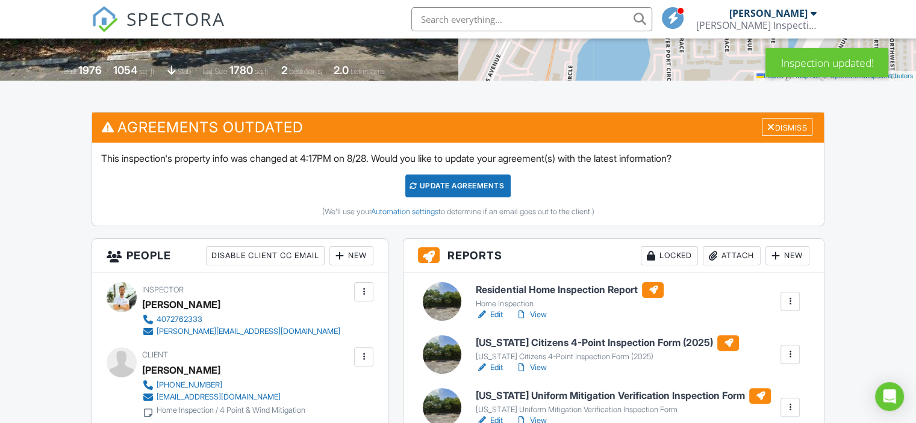
click at [778, 123] on div "Dismiss" at bounding box center [787, 127] width 51 height 19
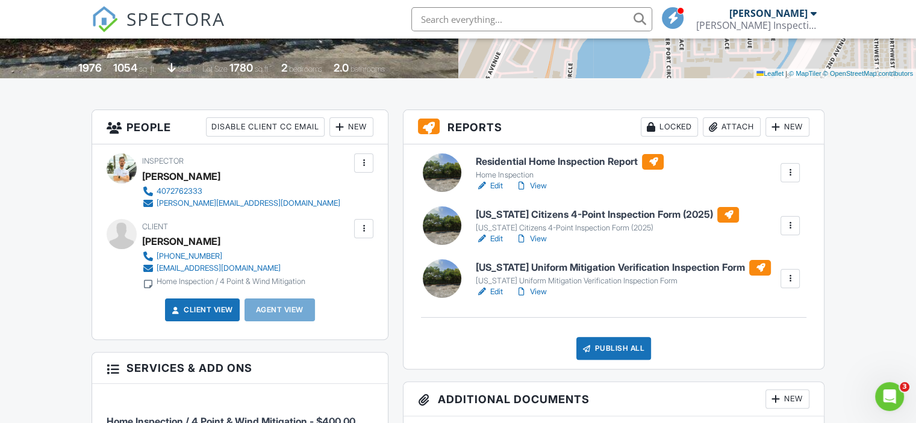
scroll to position [241, 0]
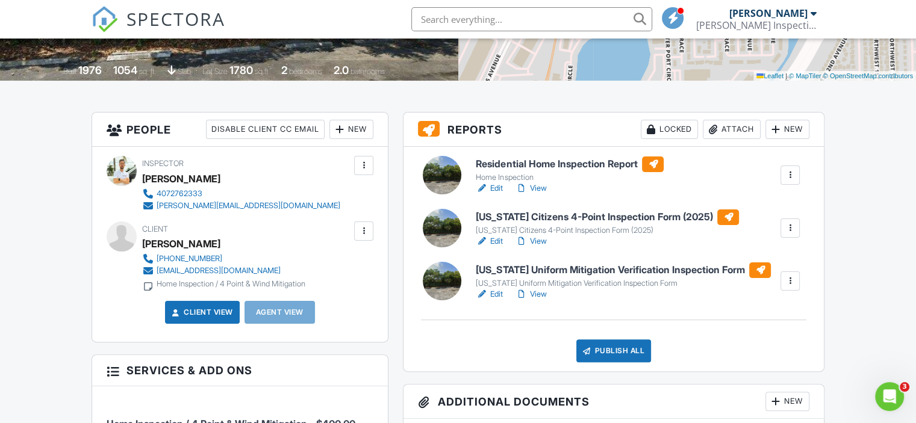
click at [534, 187] on link "View" at bounding box center [530, 188] width 31 height 12
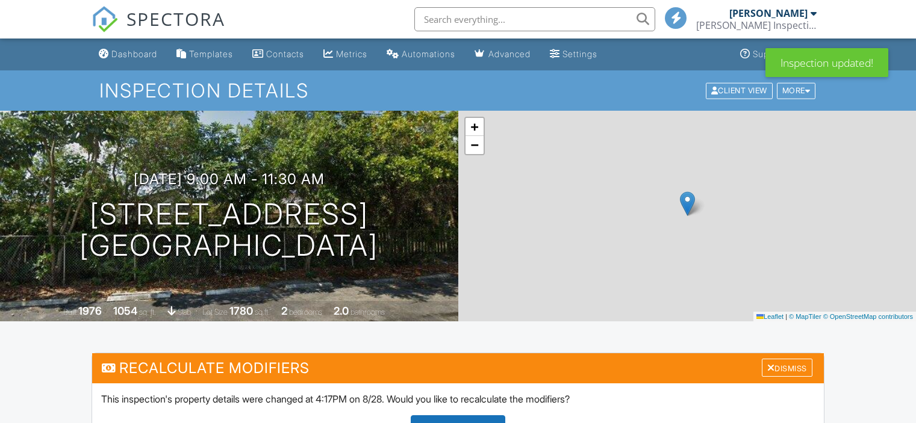
scroll to position [210, 0]
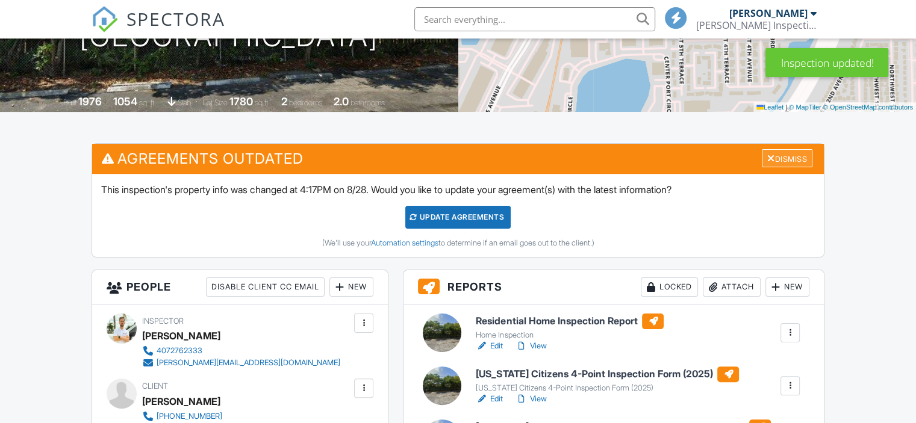
click at [798, 160] on div "Dismiss" at bounding box center [787, 158] width 51 height 19
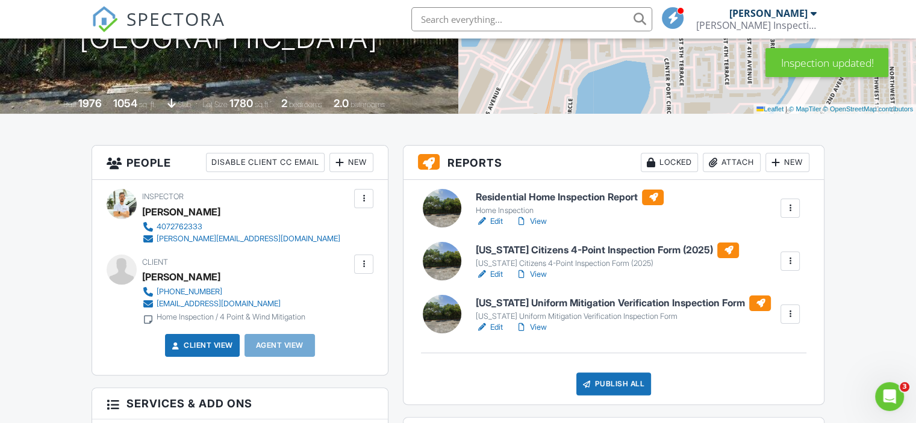
scroll to position [181, 0]
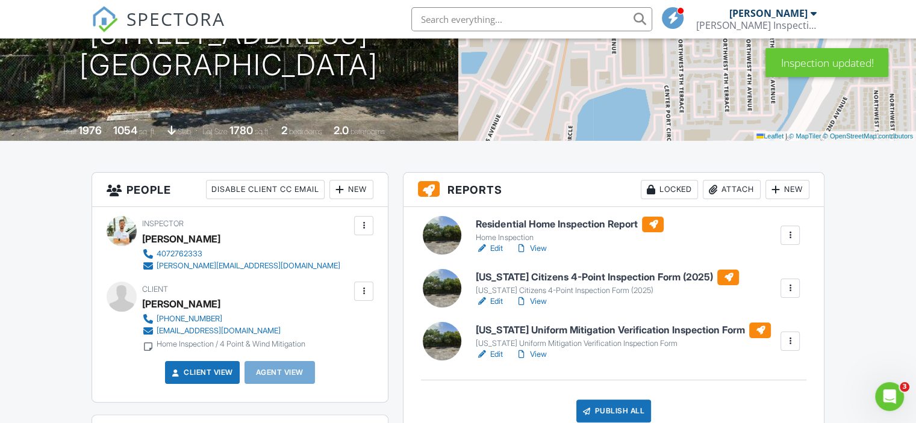
click at [576, 223] on h6 "Residential Home Inspection Report" at bounding box center [570, 225] width 188 height 16
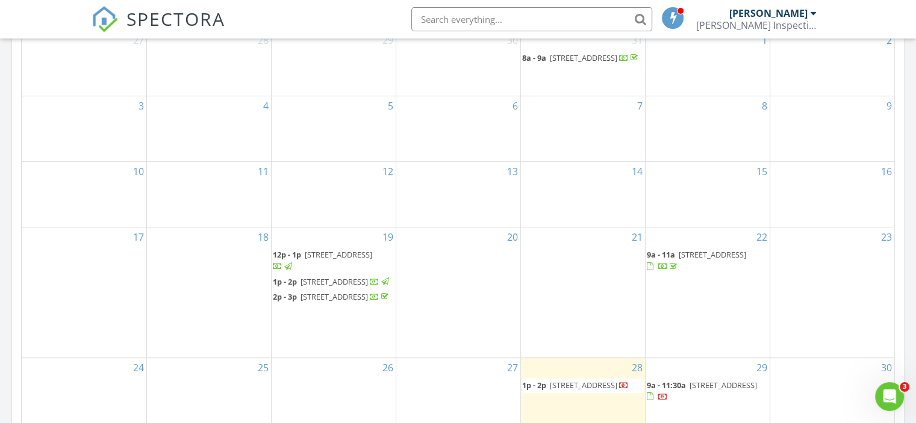
scroll to position [722, 0]
